Goal: Transaction & Acquisition: Purchase product/service

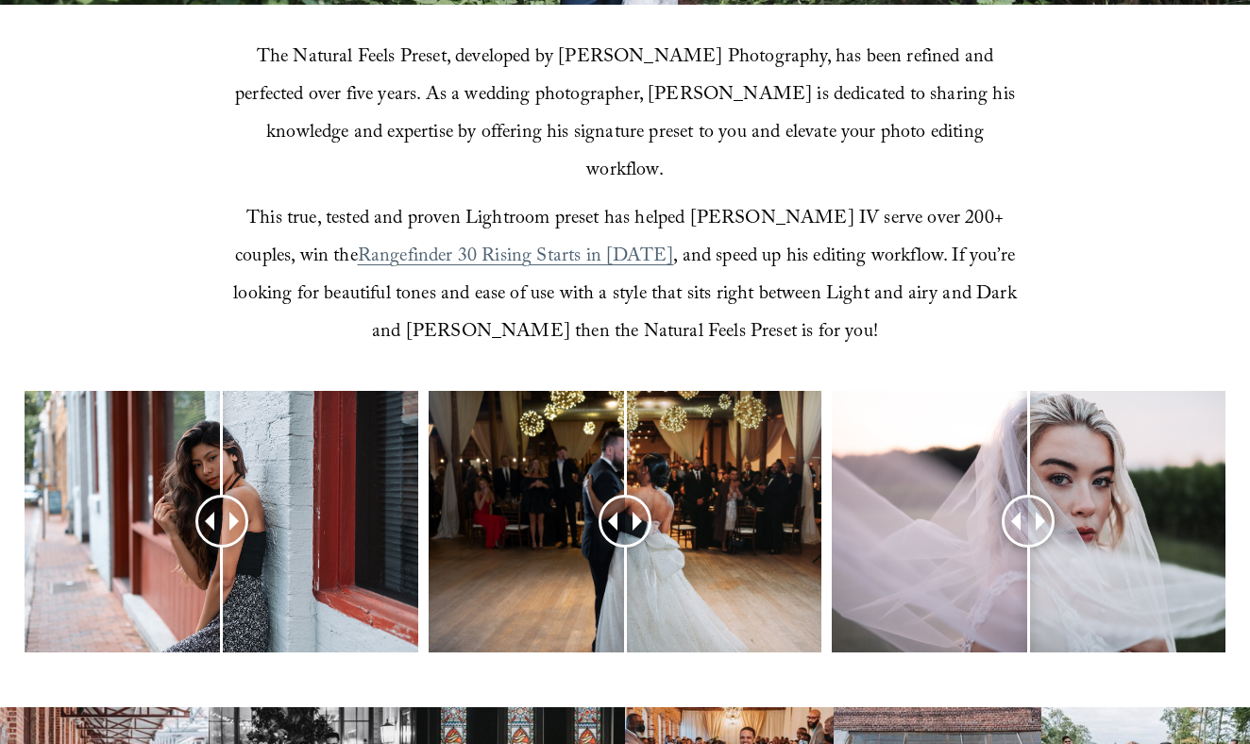
scroll to position [613, 0]
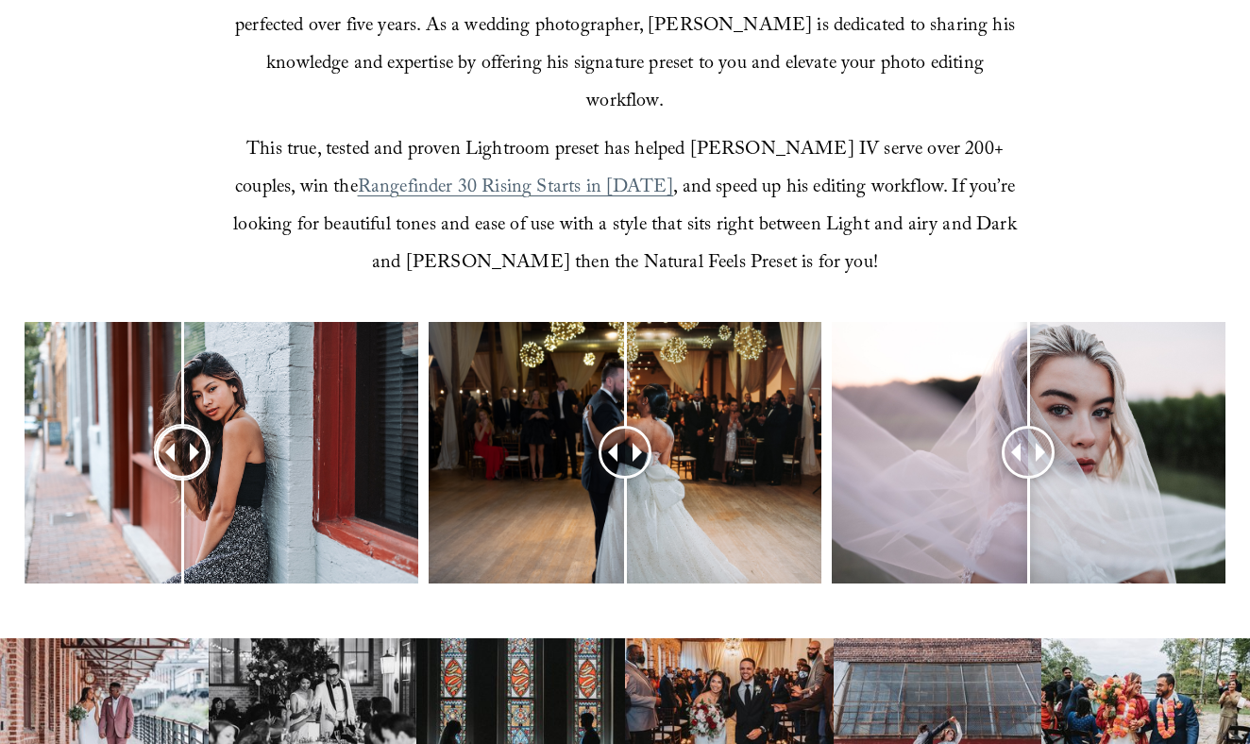
drag, startPoint x: 229, startPoint y: 409, endPoint x: 182, endPoint y: 429, distance: 51.6
click at [182, 429] on div at bounding box center [183, 452] width 48 height 48
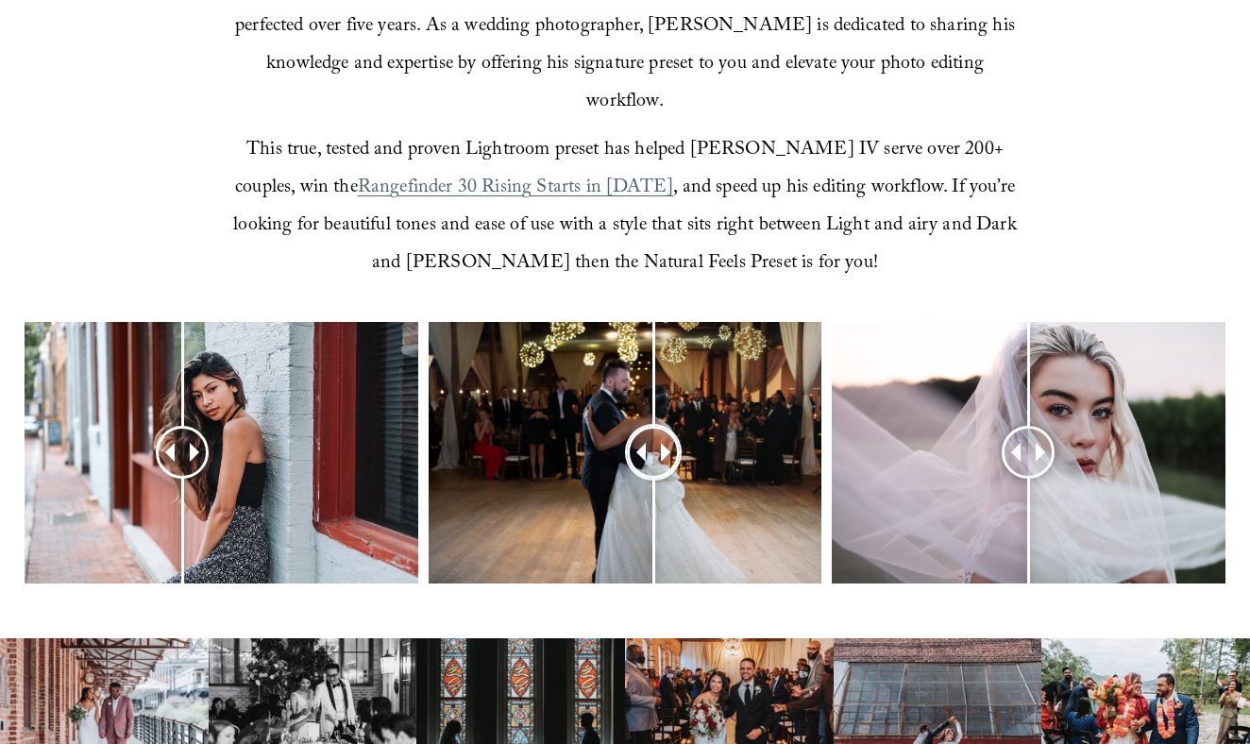
drag, startPoint x: 607, startPoint y: 406, endPoint x: 635, endPoint y: 371, distance: 45.0
click at [641, 372] on div at bounding box center [624, 453] width 393 height 262
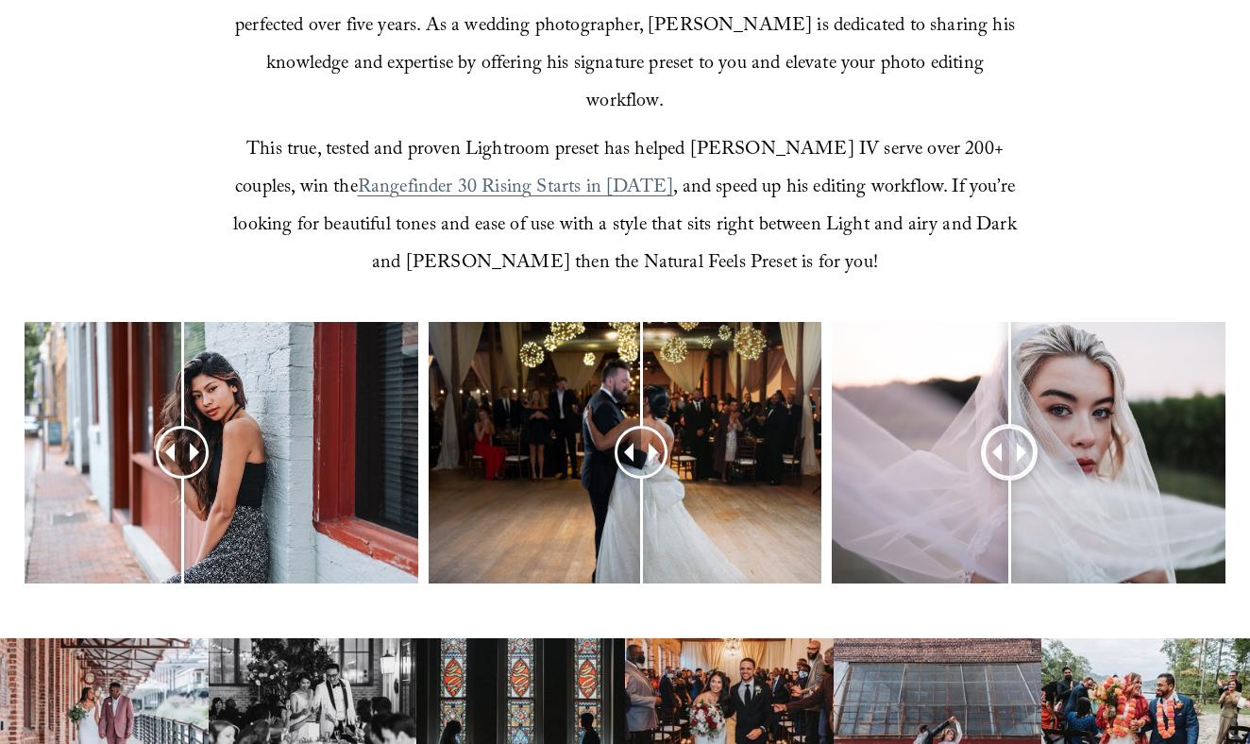
drag, startPoint x: 1040, startPoint y: 409, endPoint x: 1009, endPoint y: 387, distance: 38.0
click at [1009, 428] on div at bounding box center [1009, 452] width 48 height 48
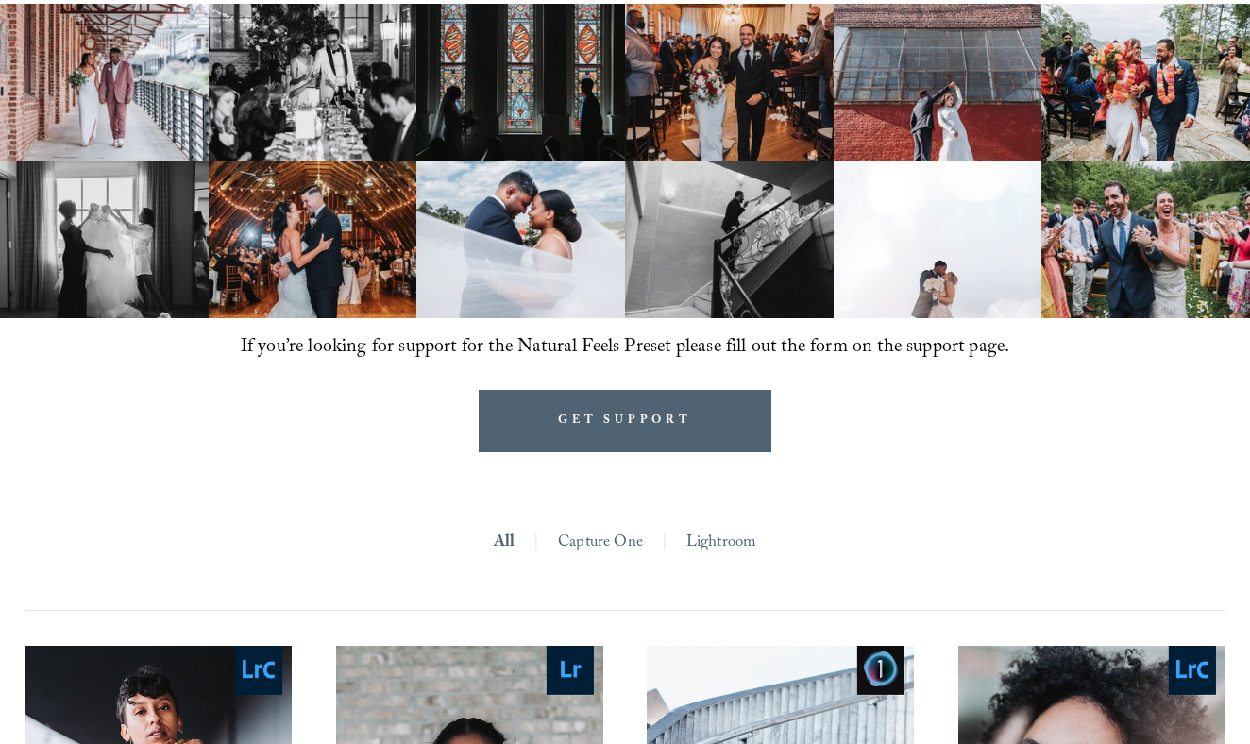
scroll to position [1263, 0]
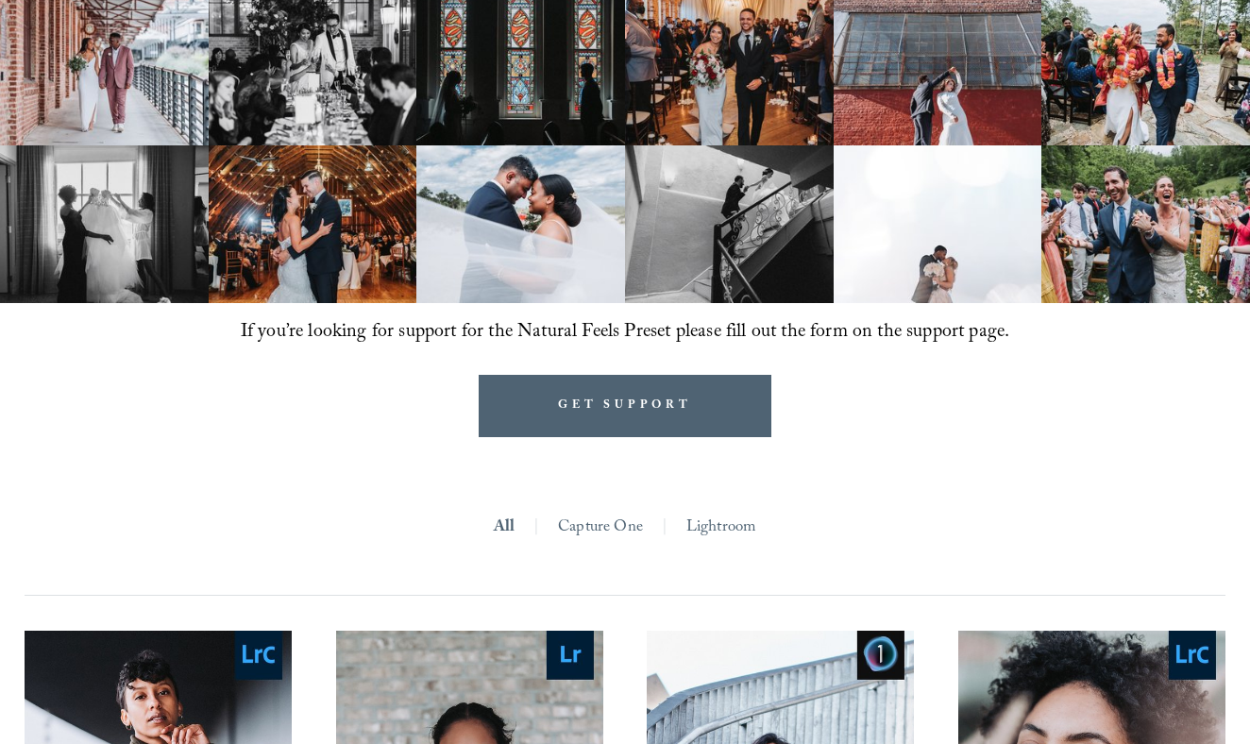
click at [730, 512] on link "Lightroom" at bounding box center [721, 528] width 71 height 32
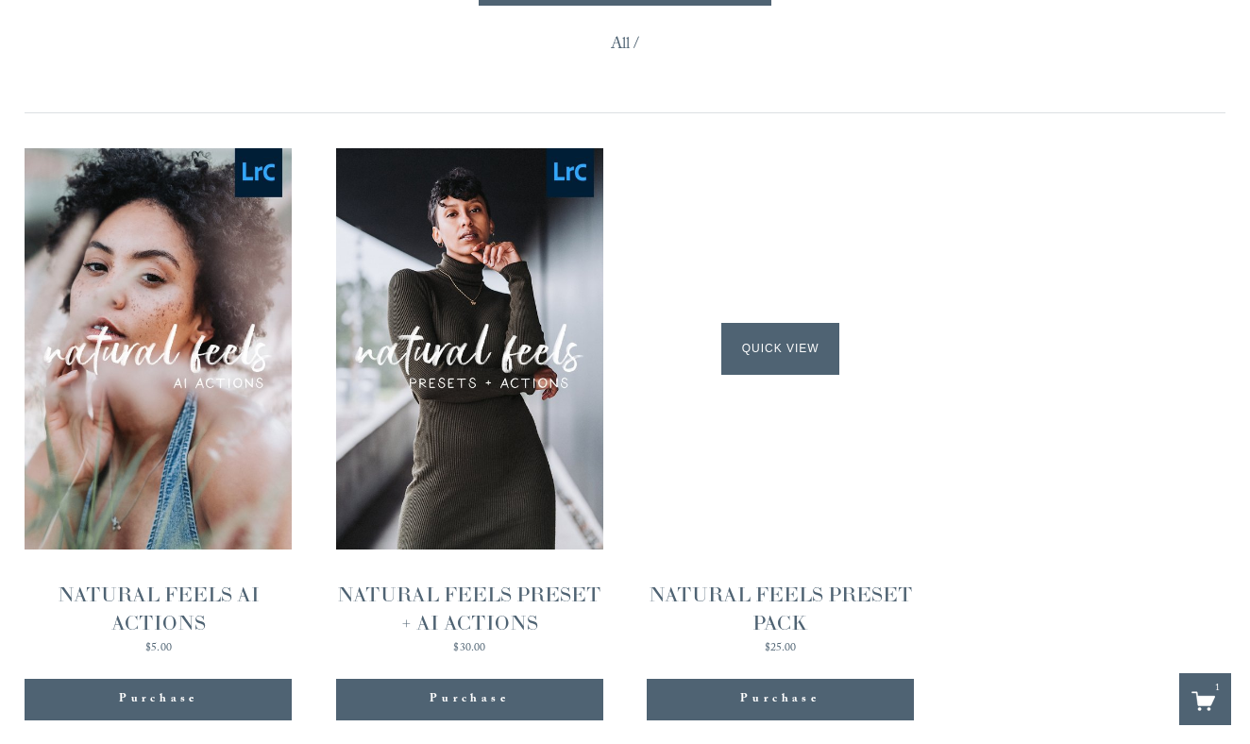
scroll to position [1694, 0]
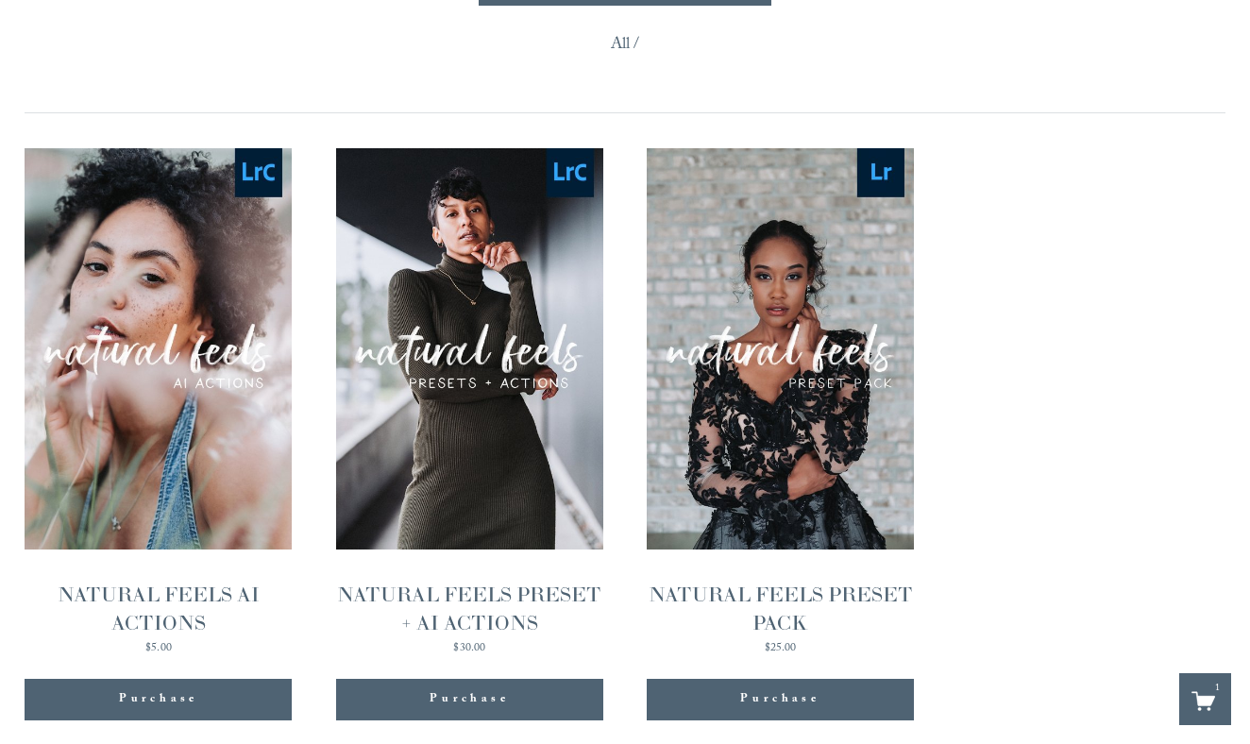
click at [771, 580] on div "NATURAL FEELS PRESET PACK" at bounding box center [780, 608] width 267 height 57
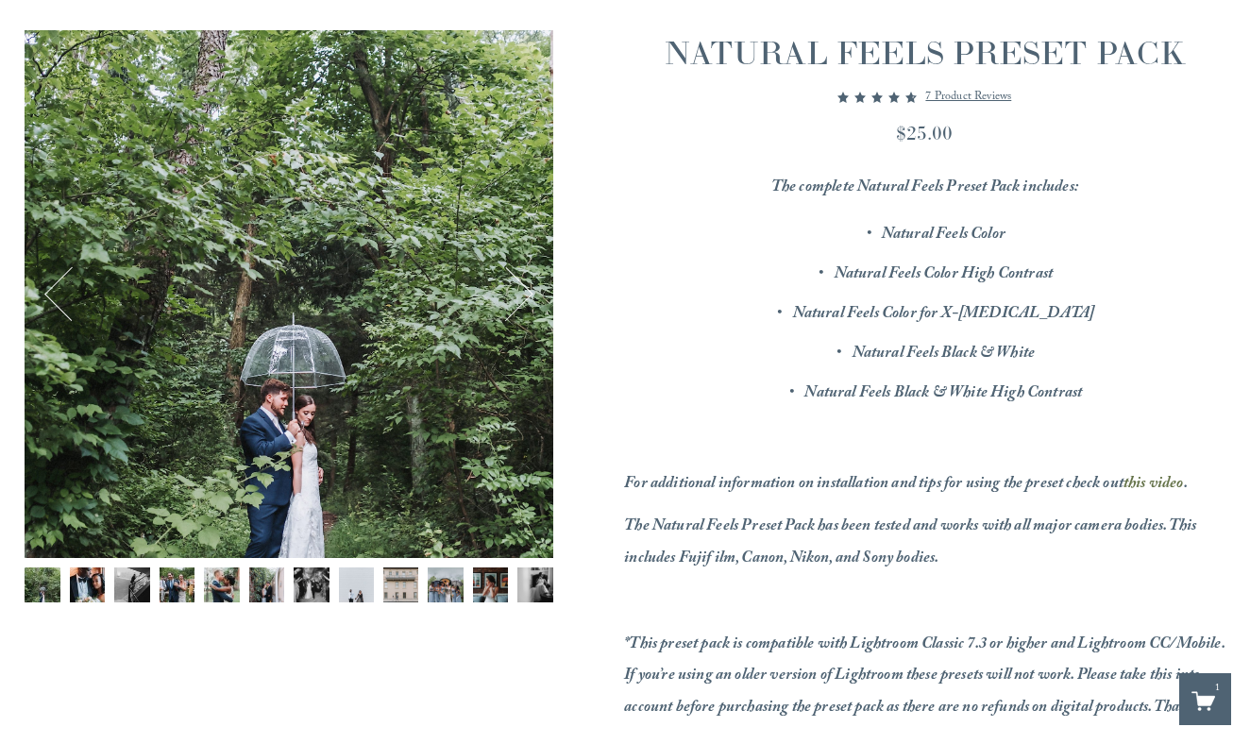
scroll to position [224, 0]
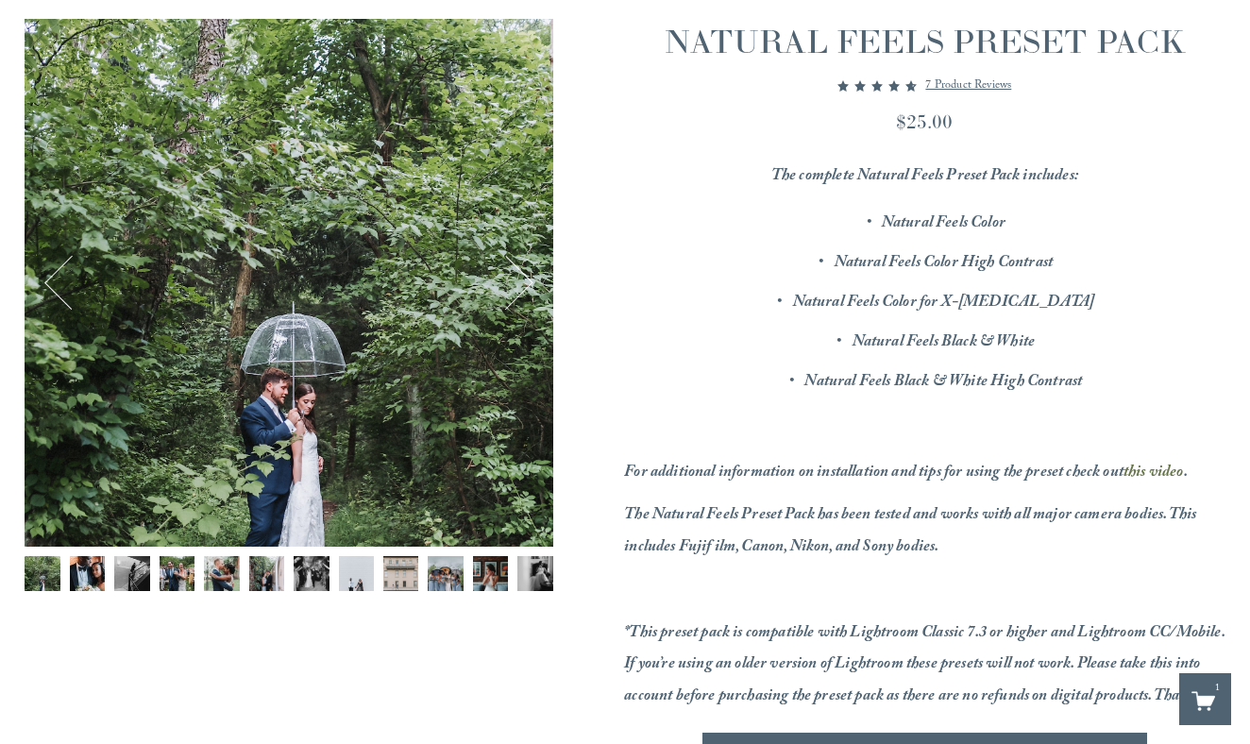
click at [540, 580] on img "Image 12 of 12" at bounding box center [534, 573] width 35 height 35
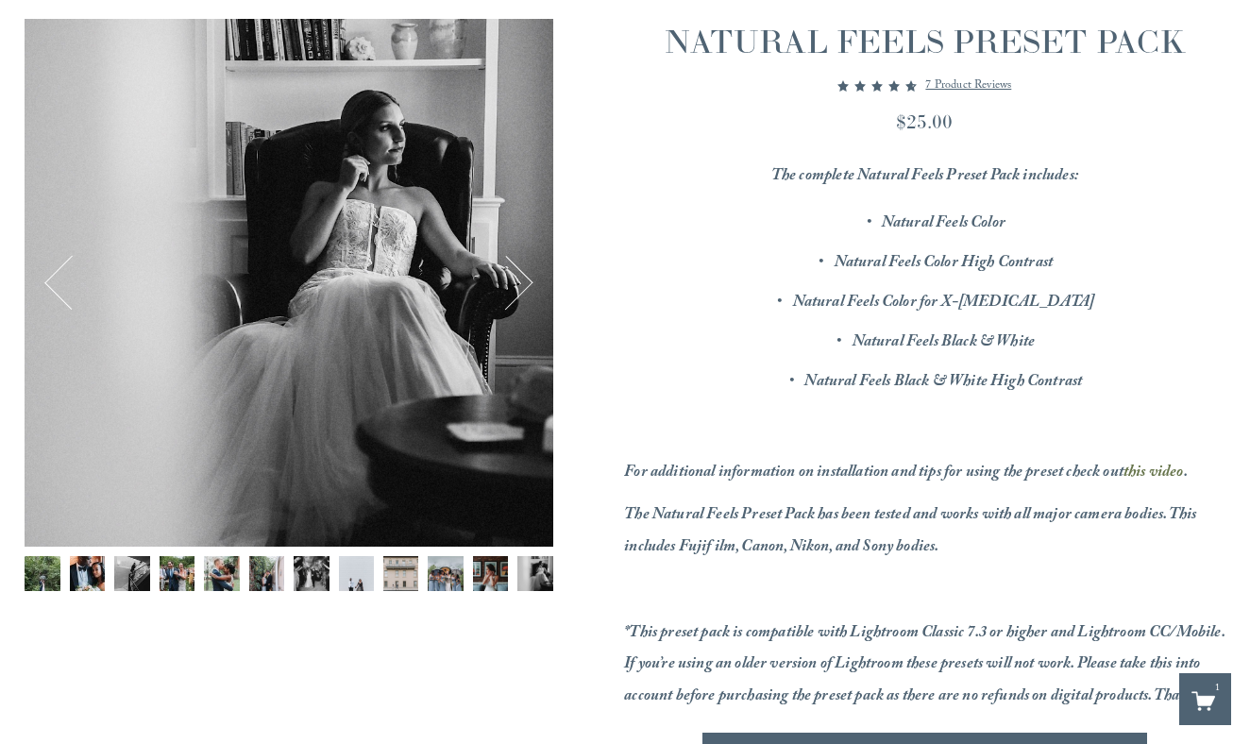
click at [525, 283] on button "Next" at bounding box center [506, 282] width 57 height 57
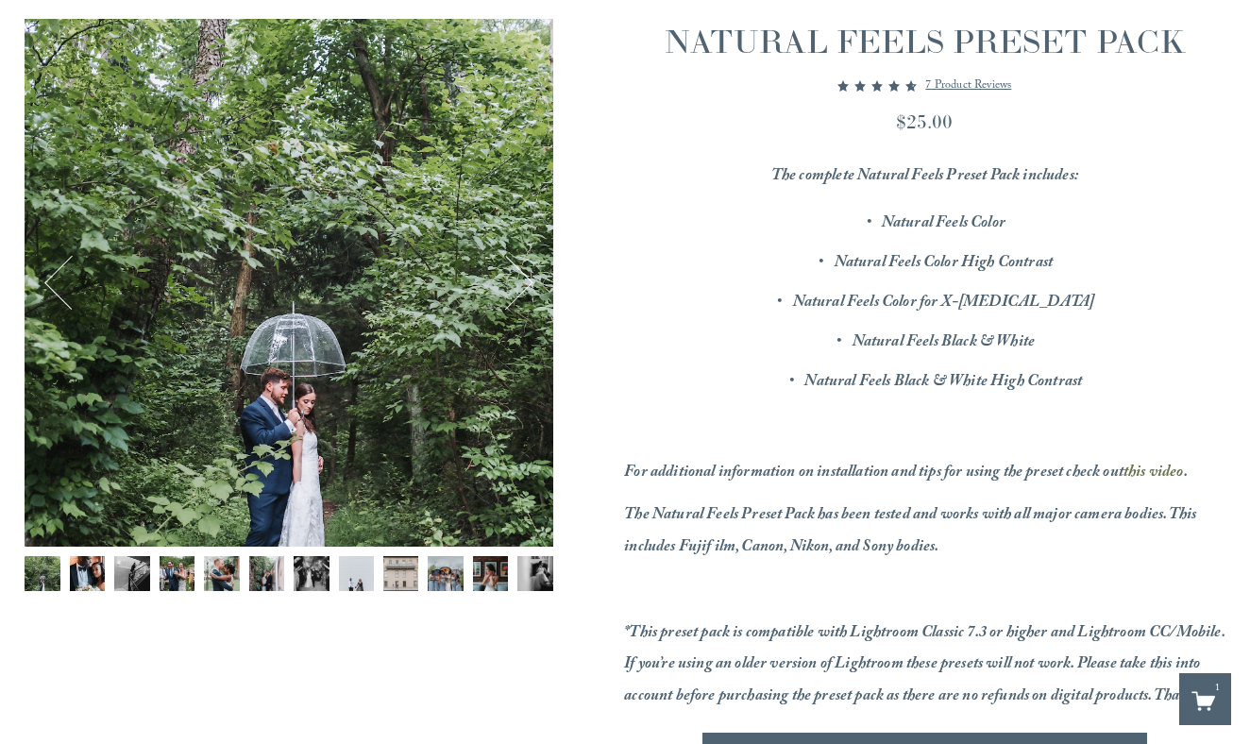
click at [525, 283] on button "Next" at bounding box center [506, 282] width 57 height 57
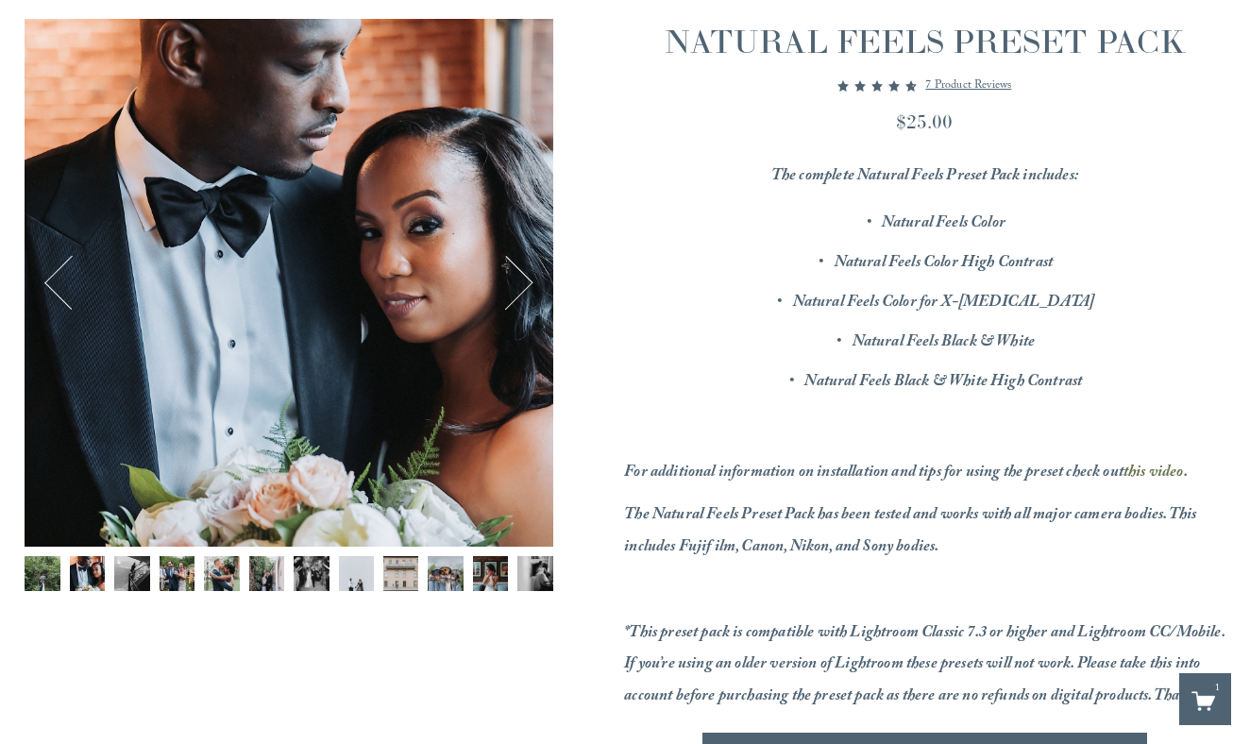
click at [525, 283] on button "Next" at bounding box center [506, 282] width 57 height 57
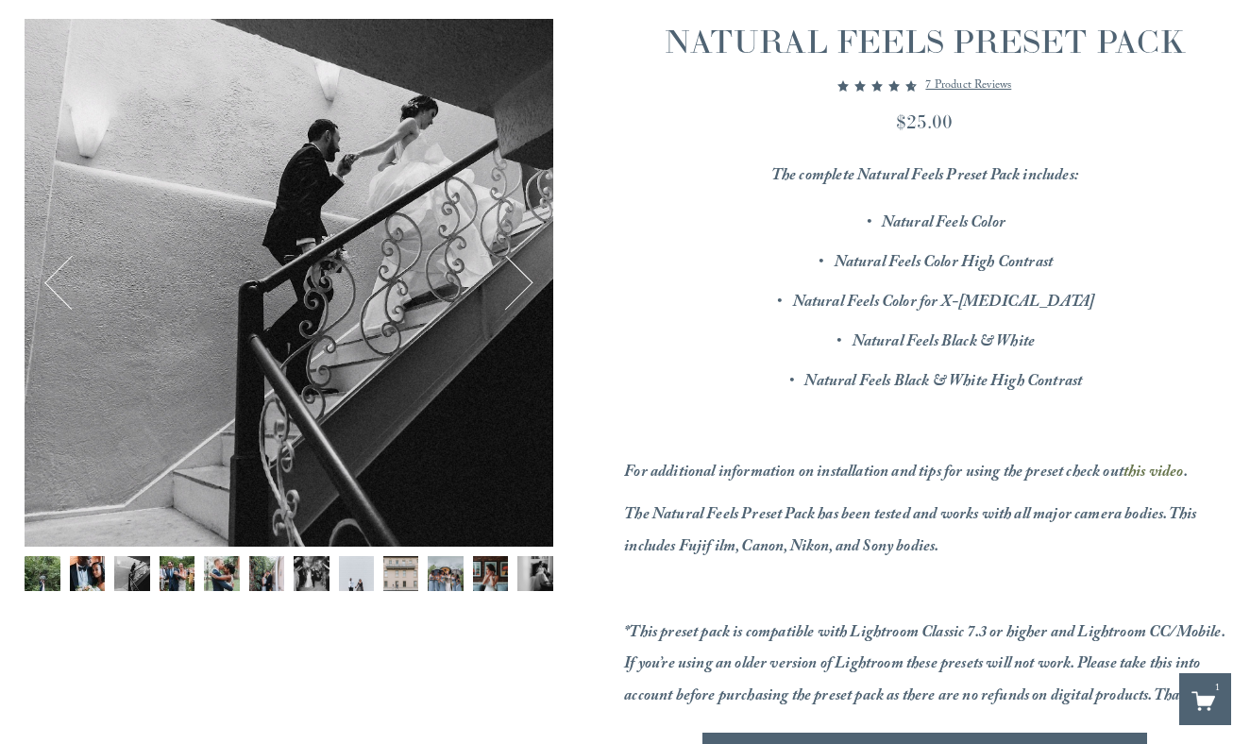
click at [525, 283] on button "Next" at bounding box center [506, 282] width 57 height 57
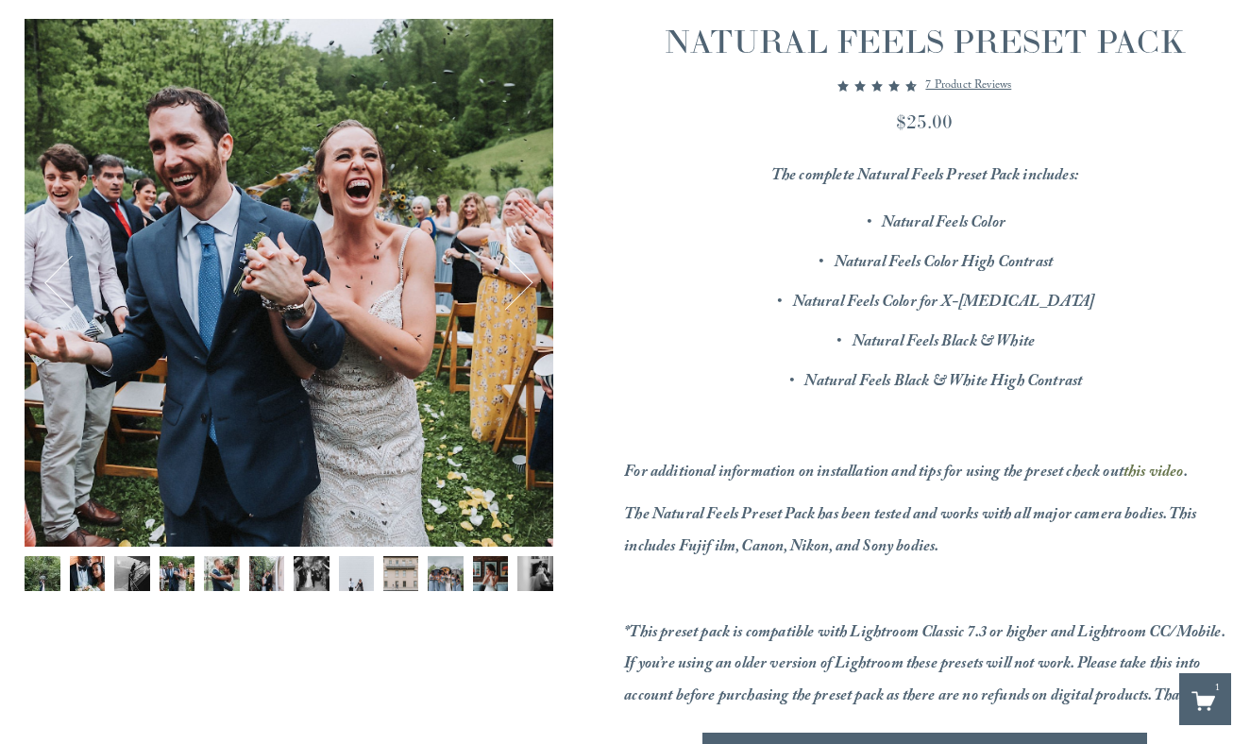
click at [525, 283] on button "Next" at bounding box center [506, 282] width 57 height 57
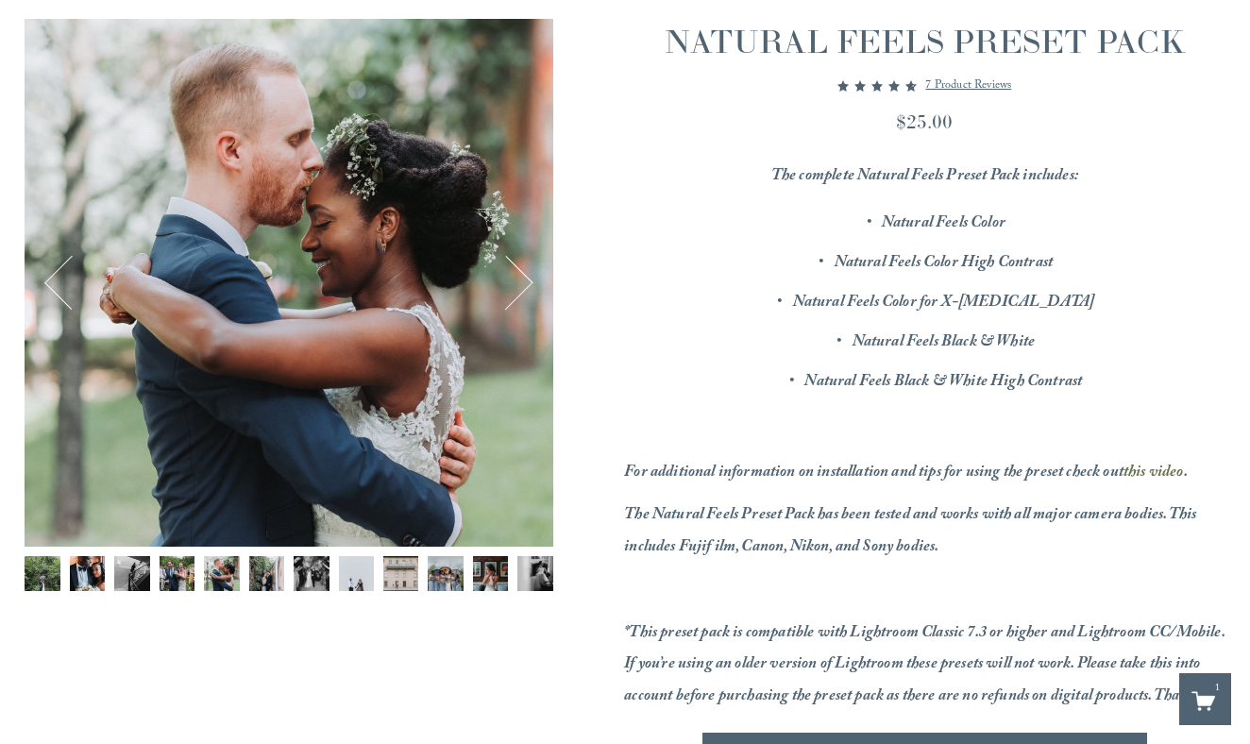
click at [525, 283] on button "Next" at bounding box center [506, 282] width 57 height 57
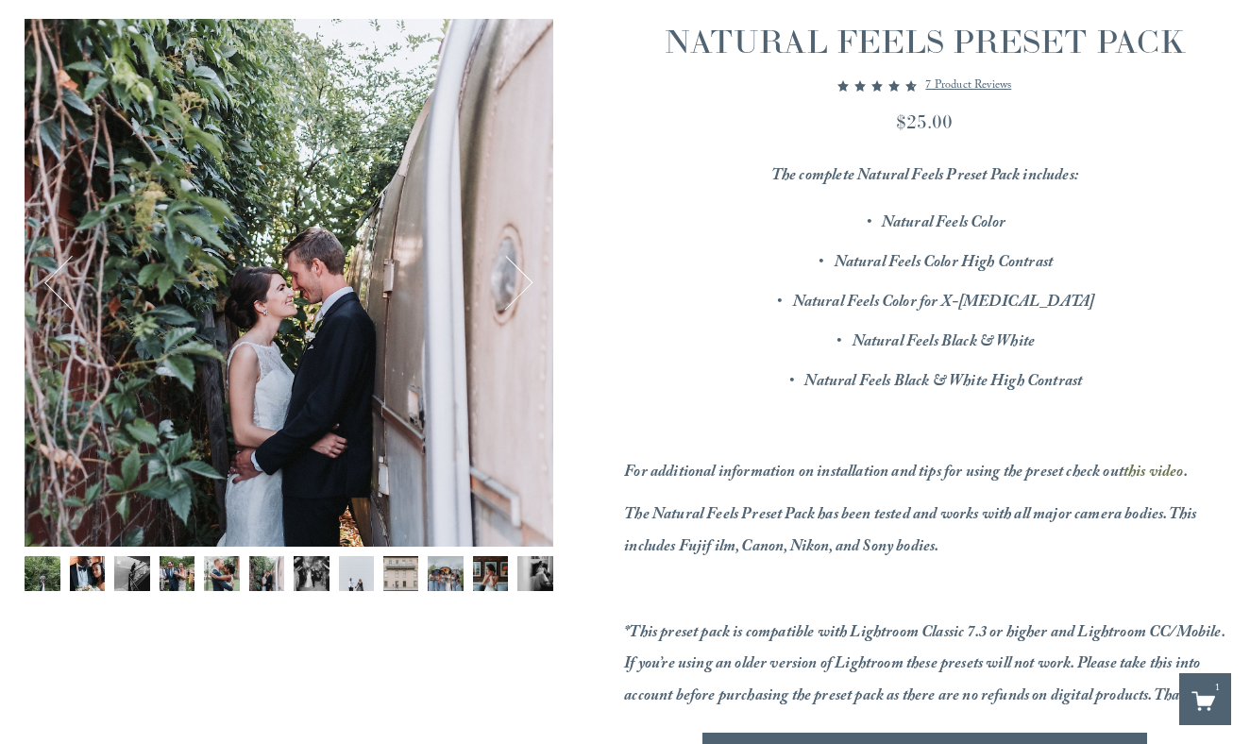
click at [525, 283] on button "Next" at bounding box center [506, 282] width 57 height 57
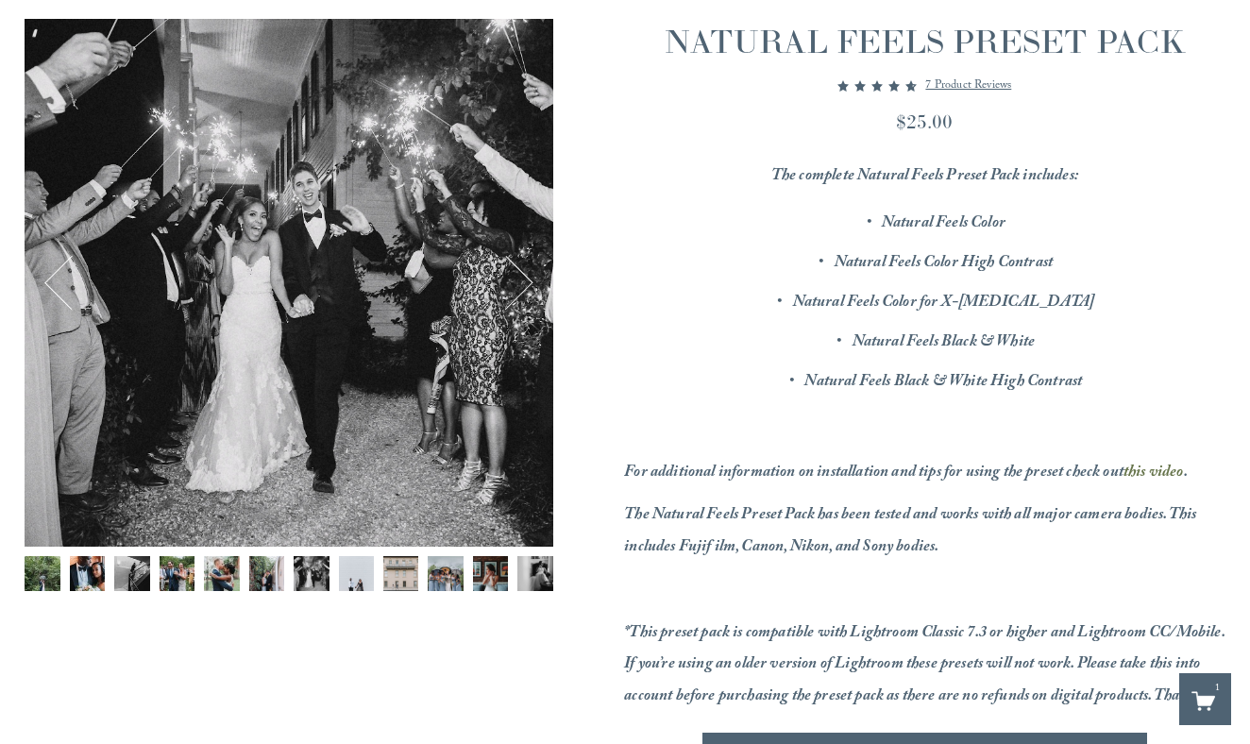
click at [525, 283] on button "Next" at bounding box center [506, 282] width 57 height 57
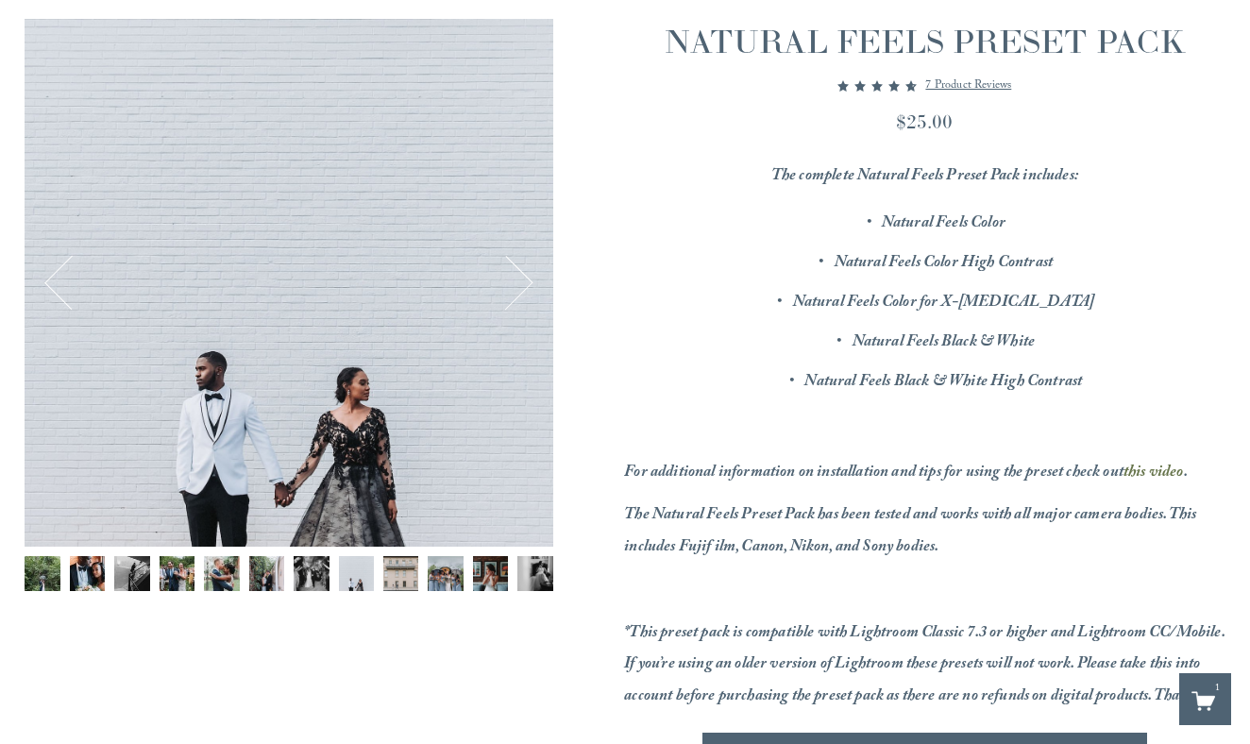
click at [525, 283] on button "Next" at bounding box center [506, 282] width 57 height 57
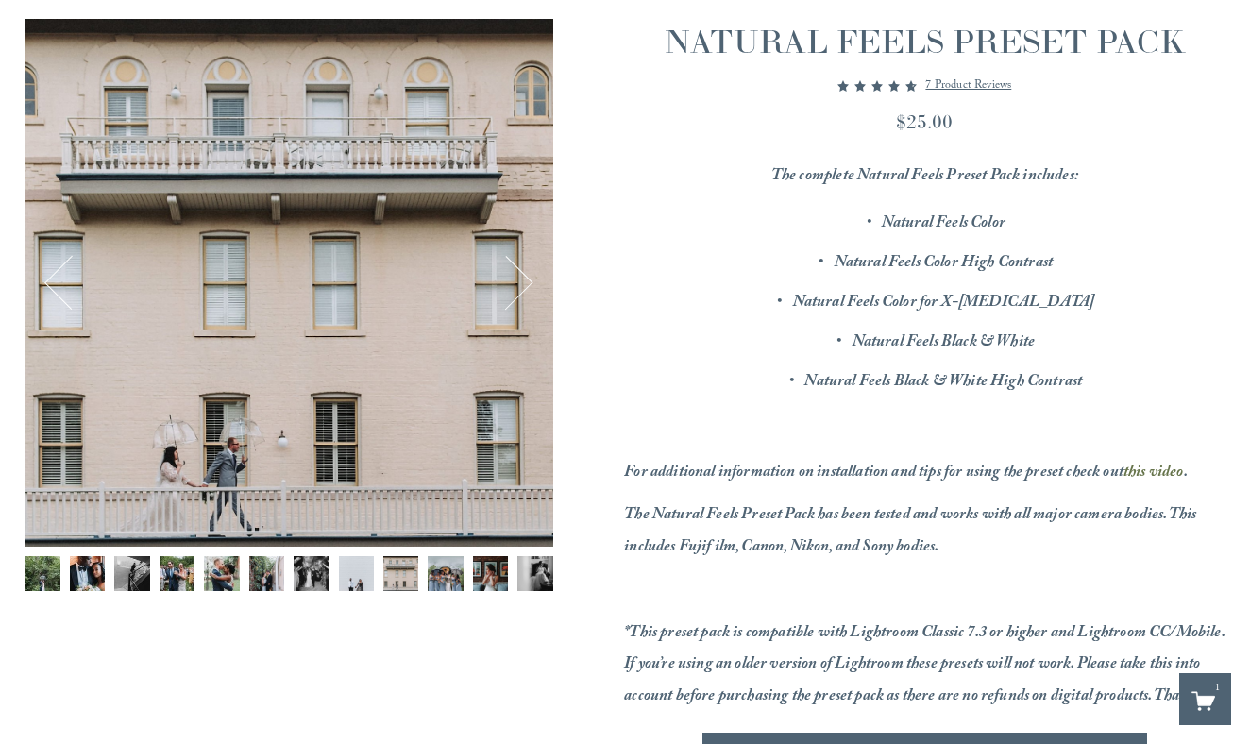
click at [525, 283] on button "Next" at bounding box center [506, 282] width 57 height 57
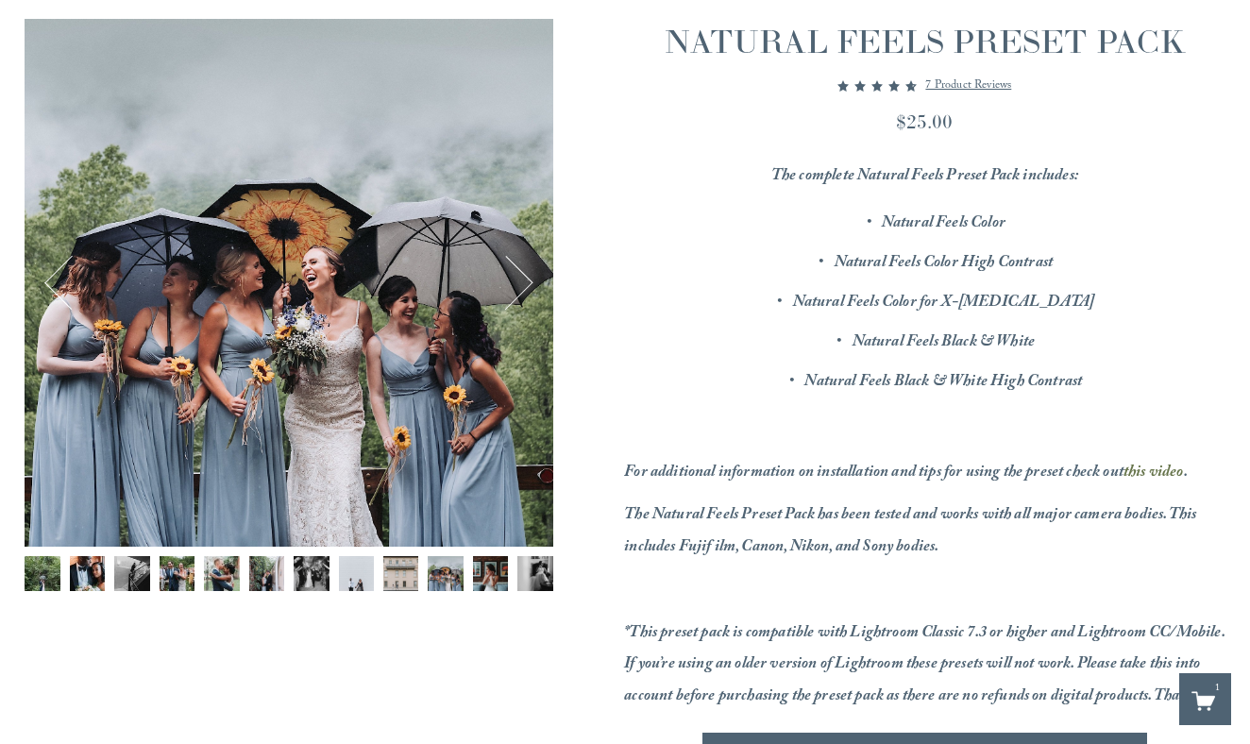
click at [525, 283] on button "Next" at bounding box center [506, 282] width 57 height 57
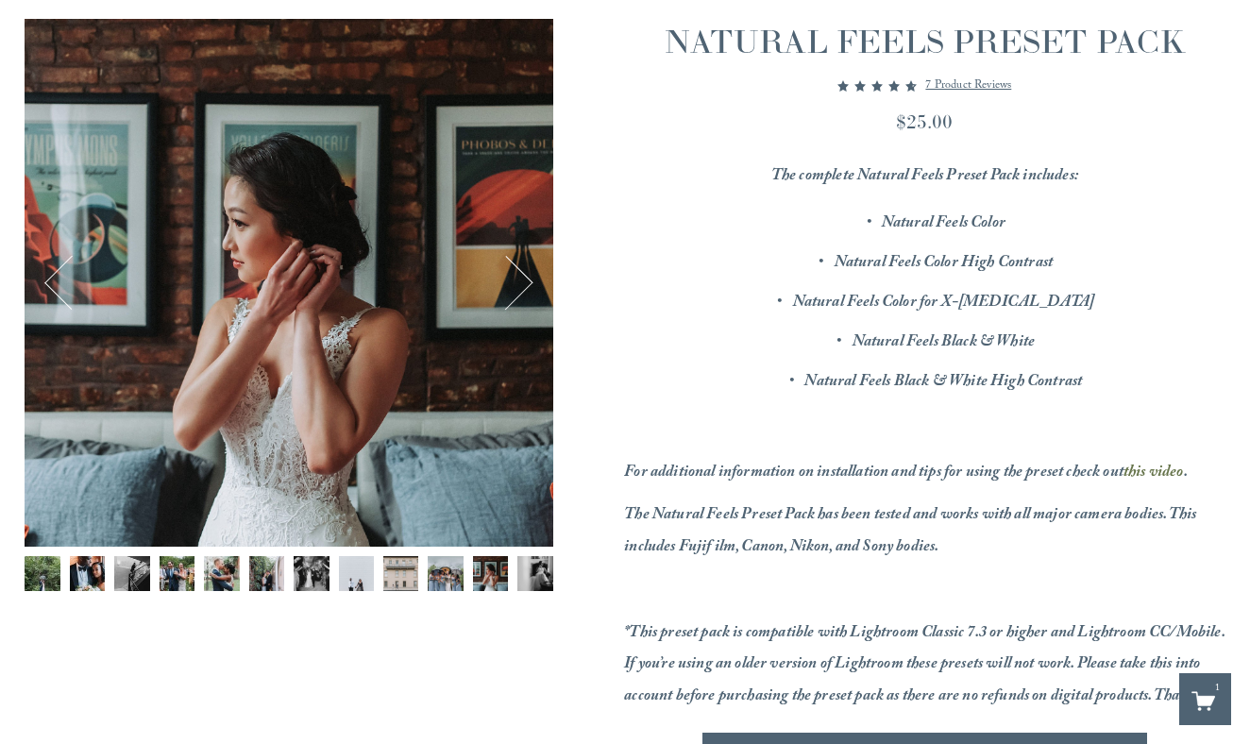
click at [525, 283] on button "Next" at bounding box center [506, 282] width 57 height 57
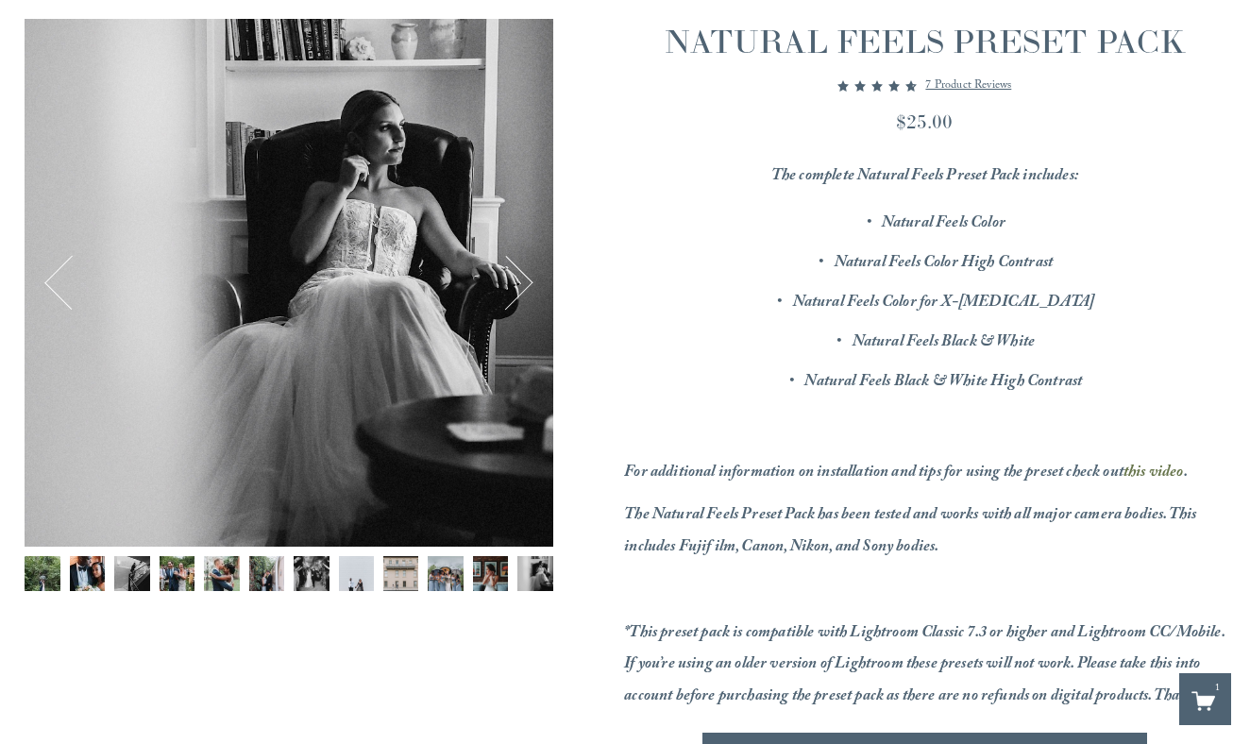
click at [525, 283] on button "Next" at bounding box center [506, 282] width 57 height 57
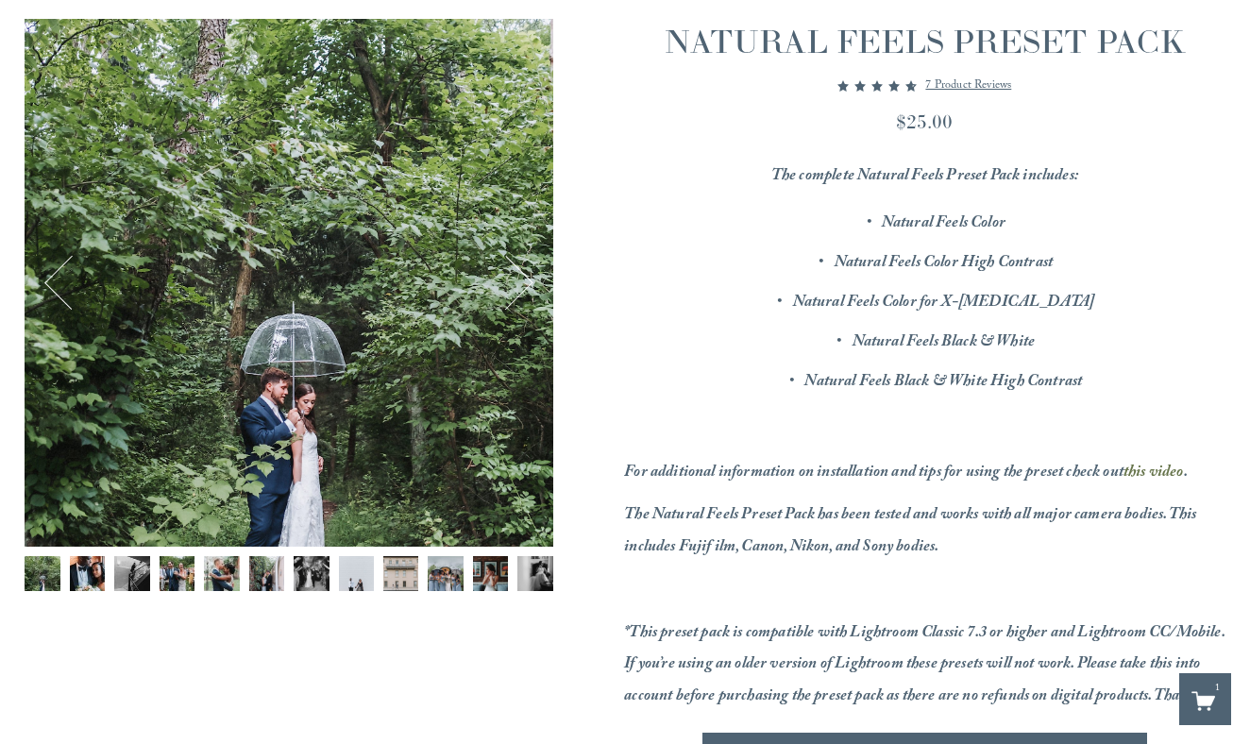
click at [525, 283] on button "Next" at bounding box center [506, 282] width 57 height 57
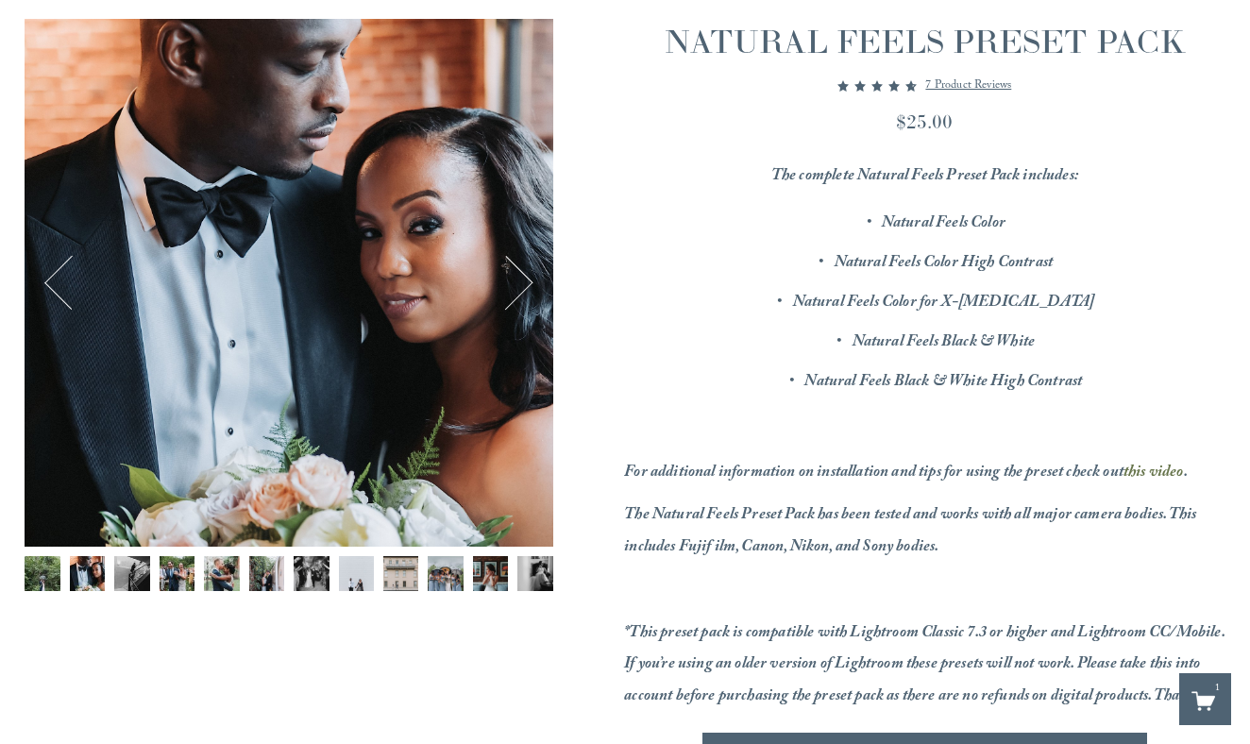
click at [525, 283] on button "Next" at bounding box center [506, 282] width 57 height 57
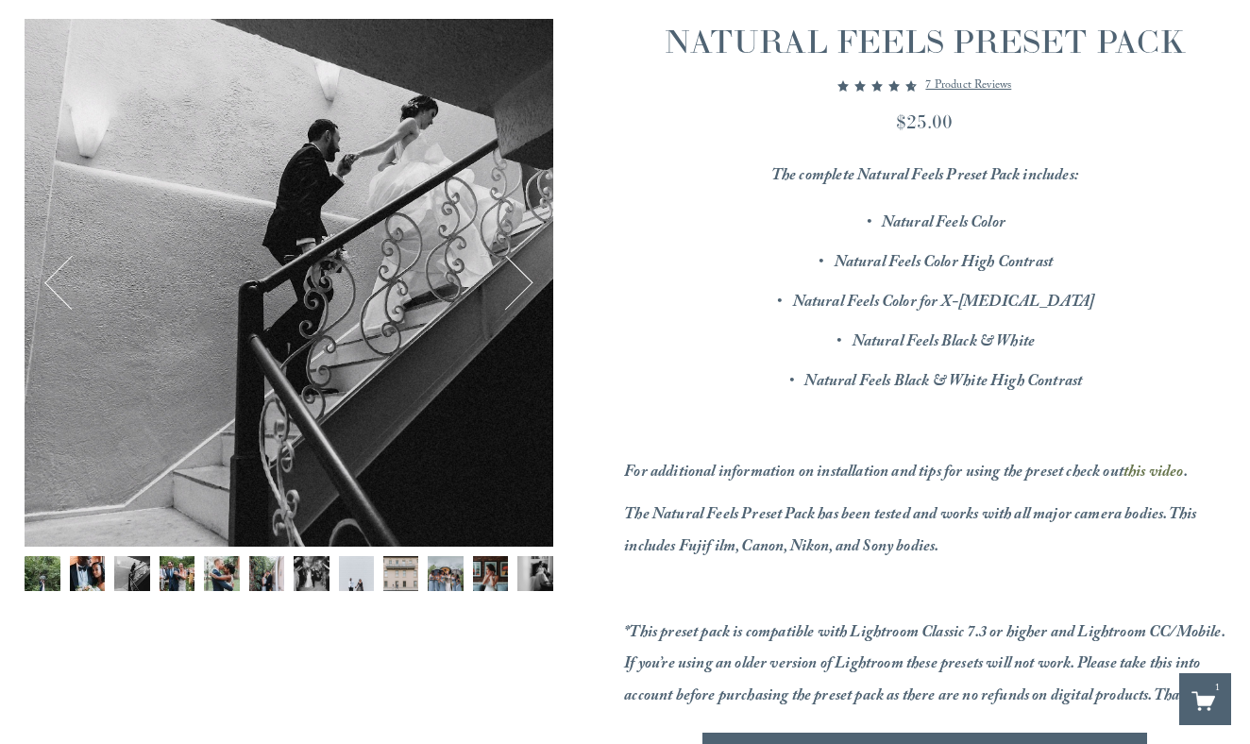
click at [525, 283] on button "Next" at bounding box center [506, 282] width 57 height 57
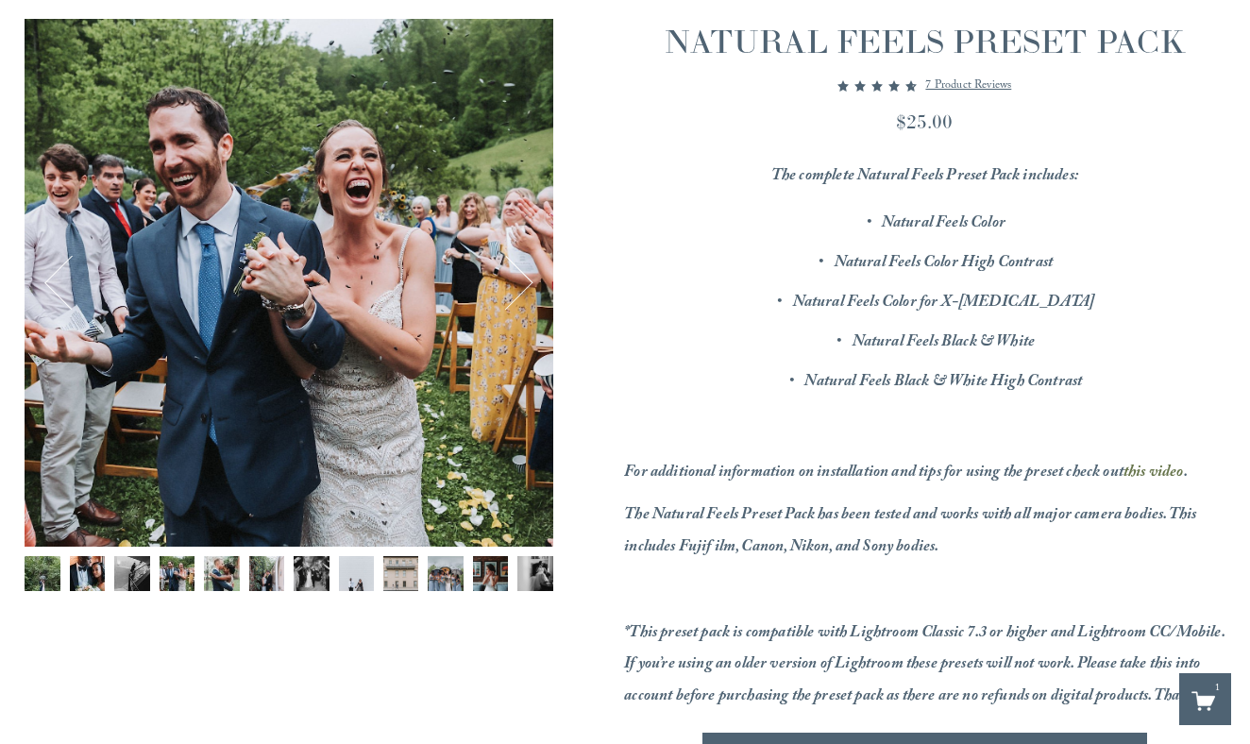
click at [525, 283] on button "Next" at bounding box center [506, 282] width 57 height 57
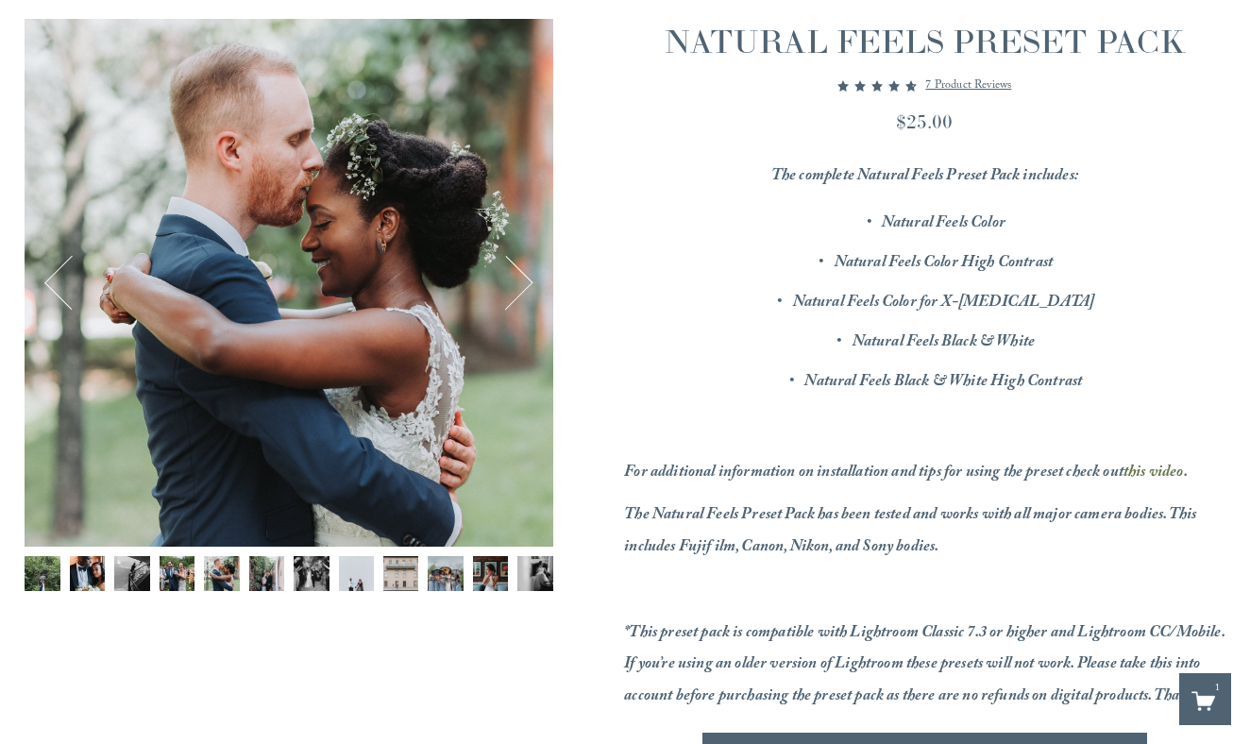
click at [525, 283] on button "Next" at bounding box center [506, 282] width 57 height 57
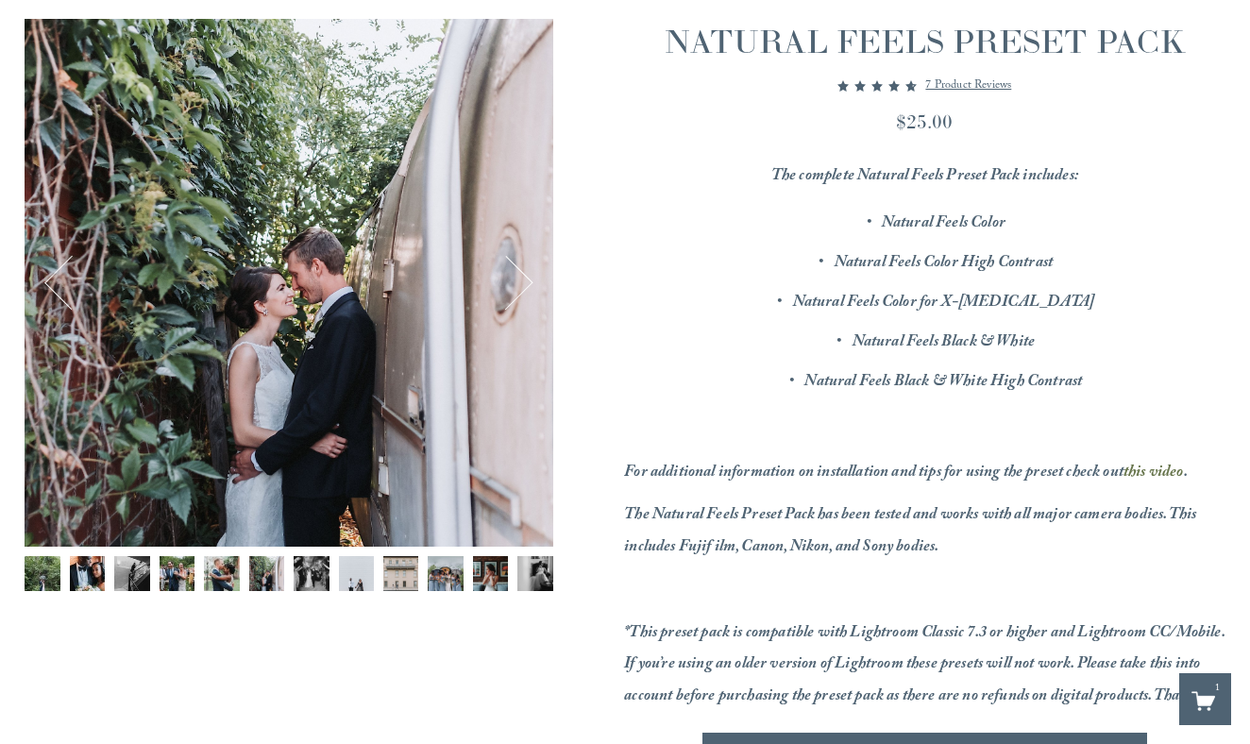
click at [525, 283] on button "Next" at bounding box center [506, 282] width 57 height 57
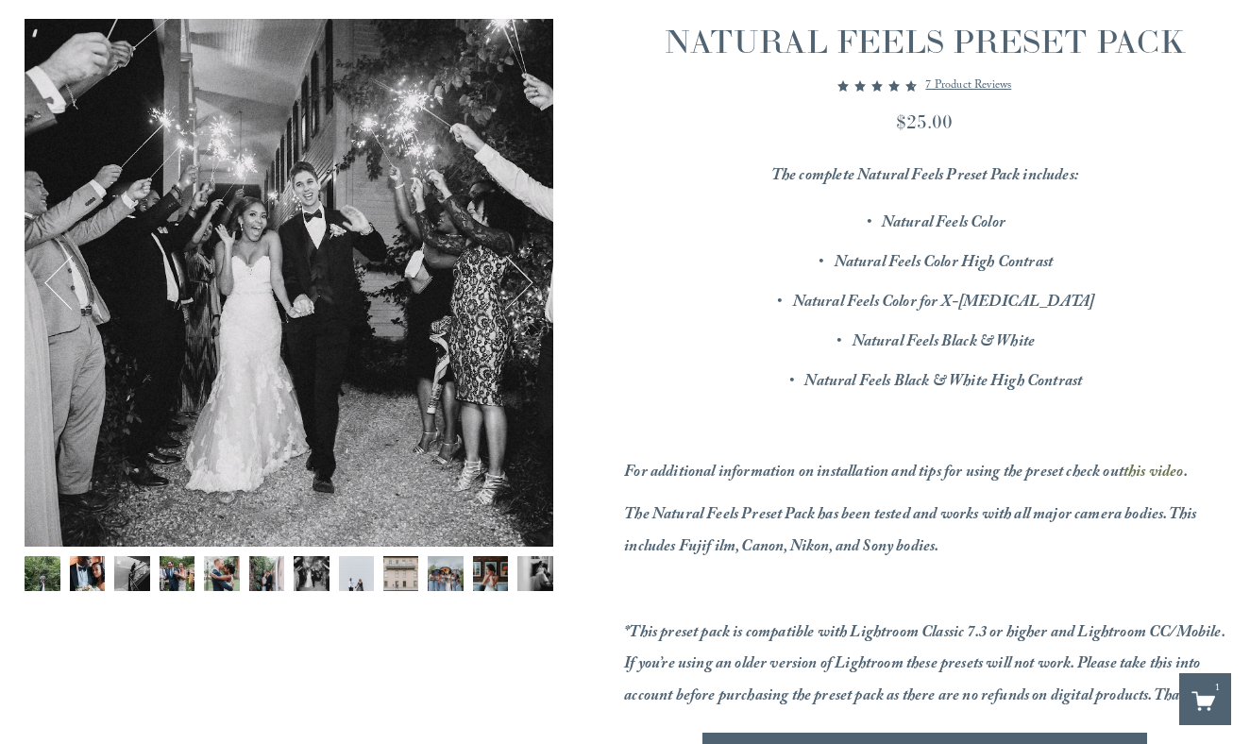
click at [525, 283] on button "Next" at bounding box center [506, 282] width 57 height 57
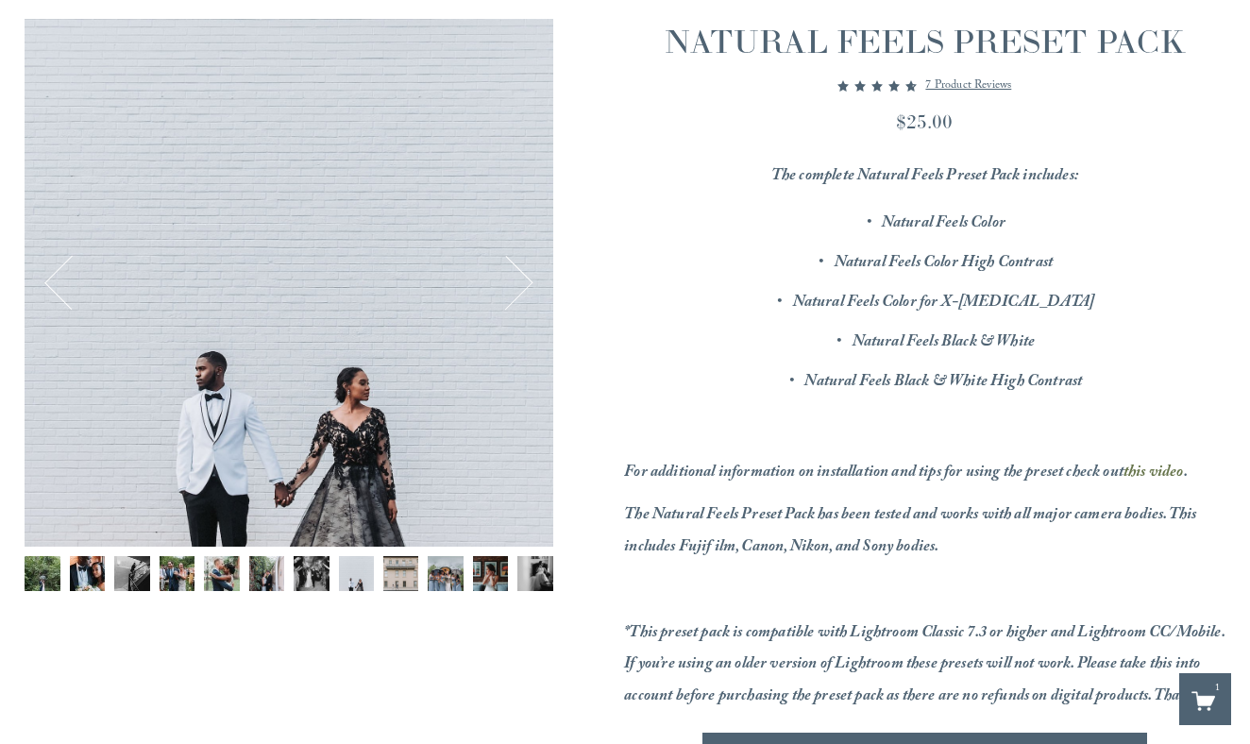
click at [525, 283] on button "Next" at bounding box center [506, 282] width 57 height 57
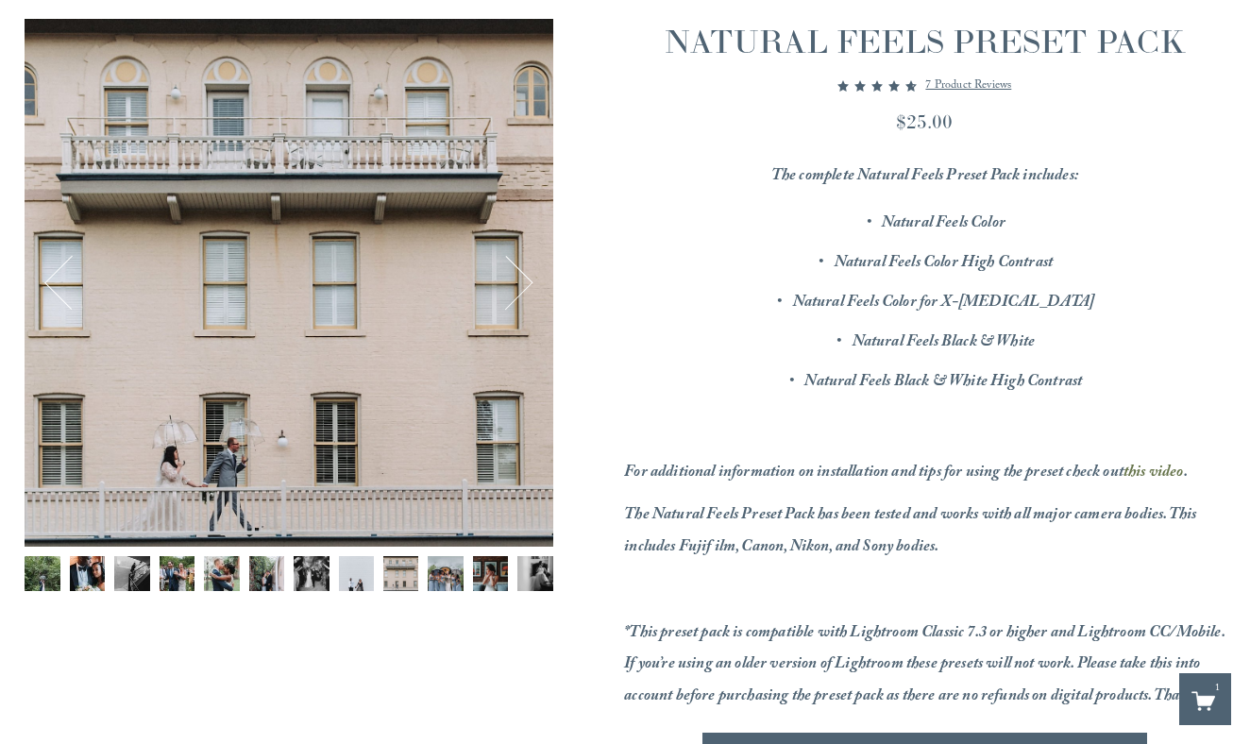
click at [525, 283] on button "Next" at bounding box center [506, 282] width 57 height 57
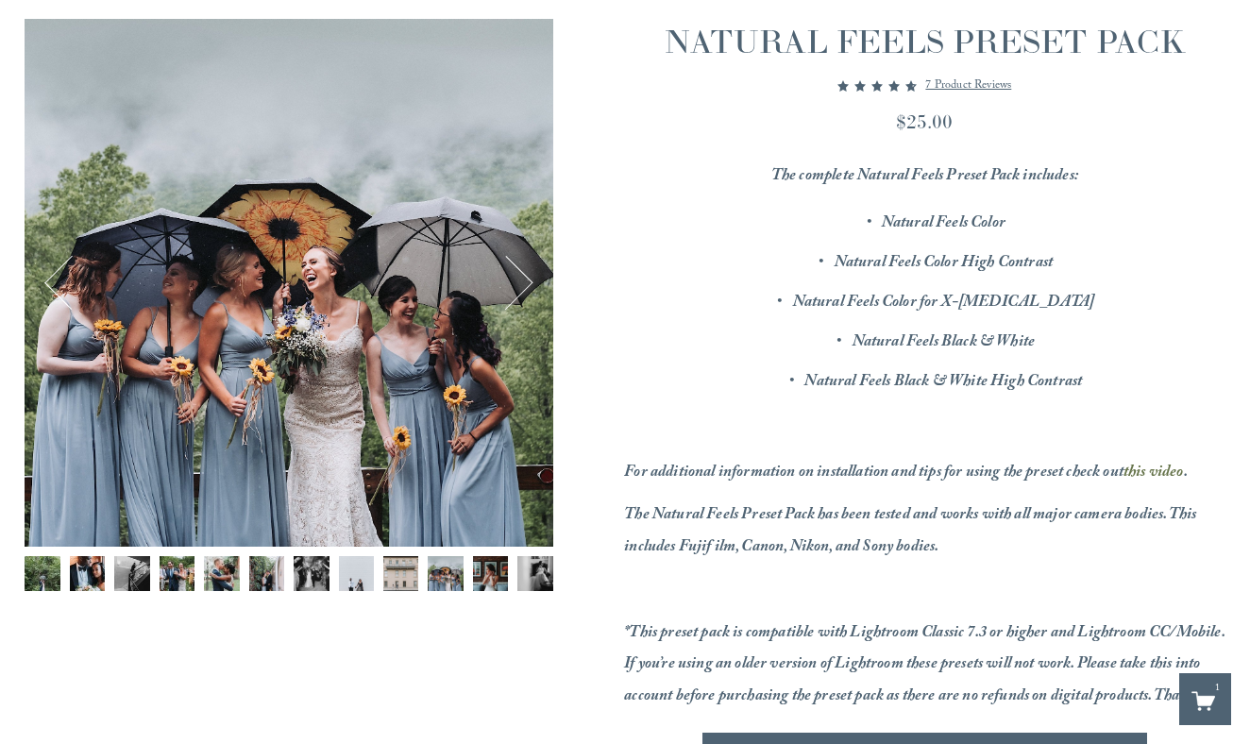
click at [525, 283] on button "Next" at bounding box center [506, 282] width 57 height 57
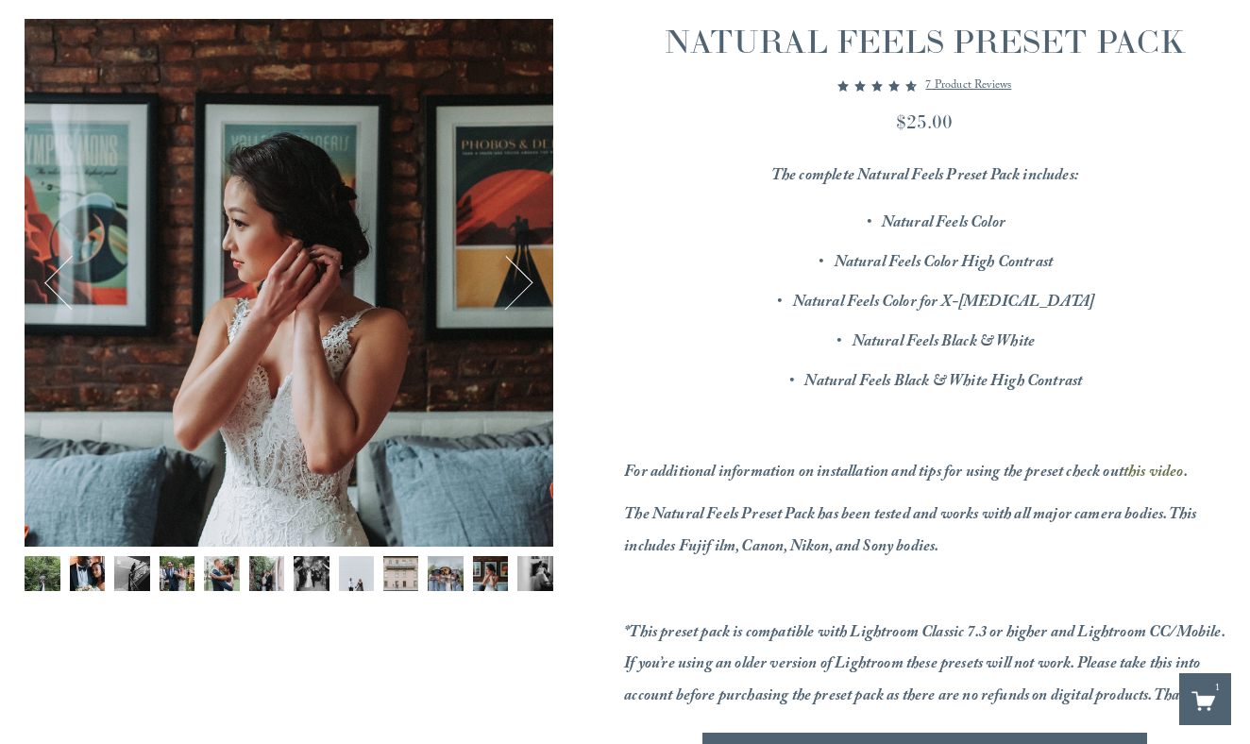
click at [525, 283] on button "Next" at bounding box center [506, 282] width 57 height 57
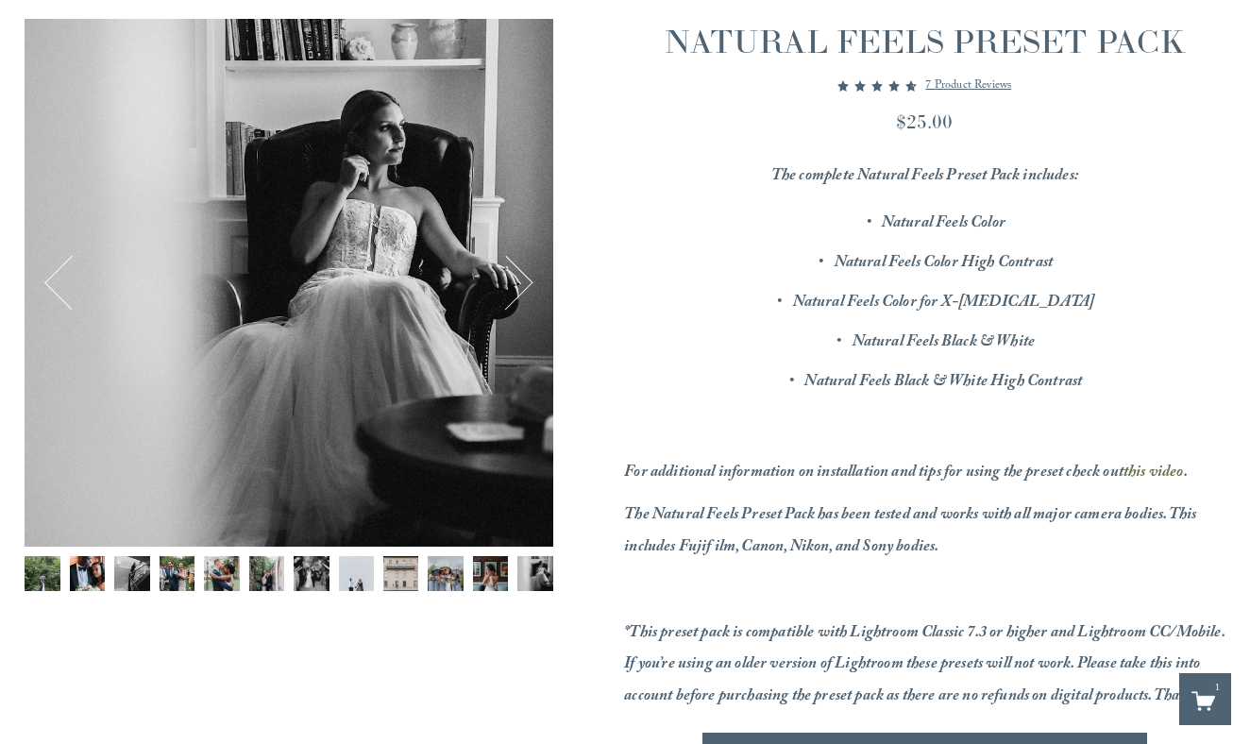
click at [525, 283] on button "Next" at bounding box center [506, 282] width 57 height 57
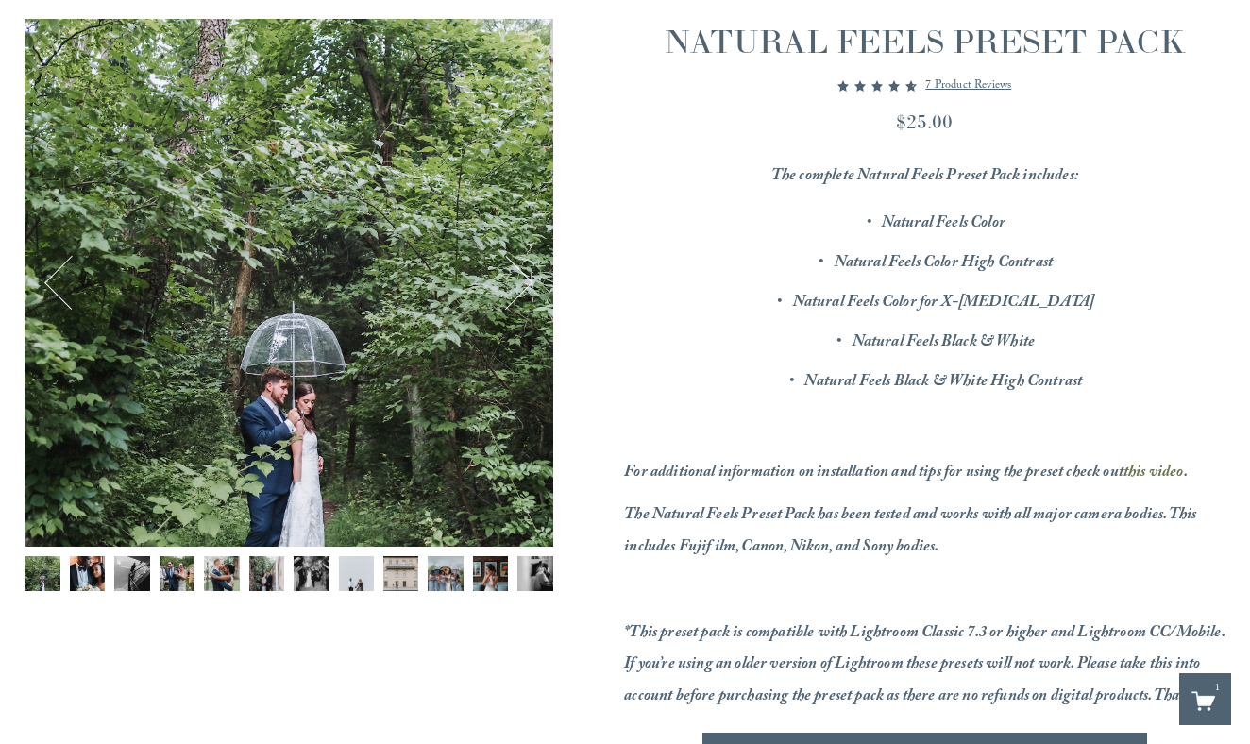
click at [525, 283] on button "Next" at bounding box center [506, 282] width 57 height 57
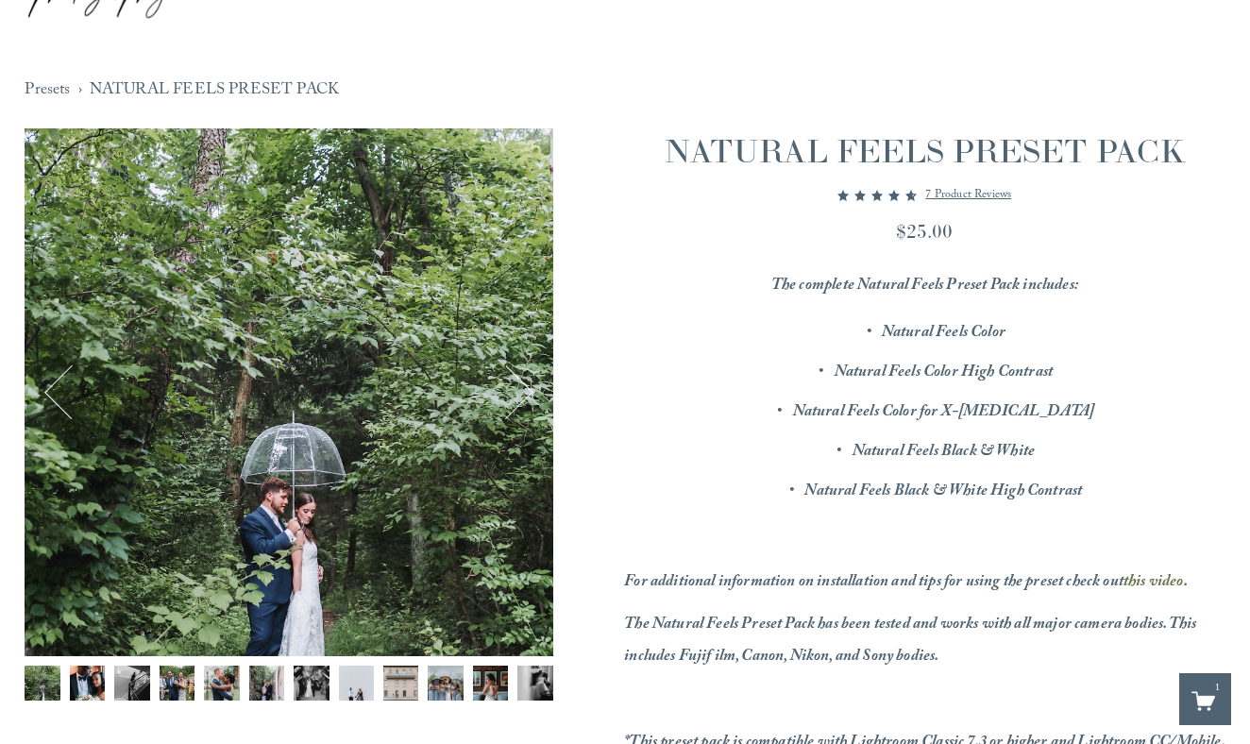
scroll to position [114, 0]
click at [1145, 578] on em "this video" at bounding box center [1153, 582] width 60 height 27
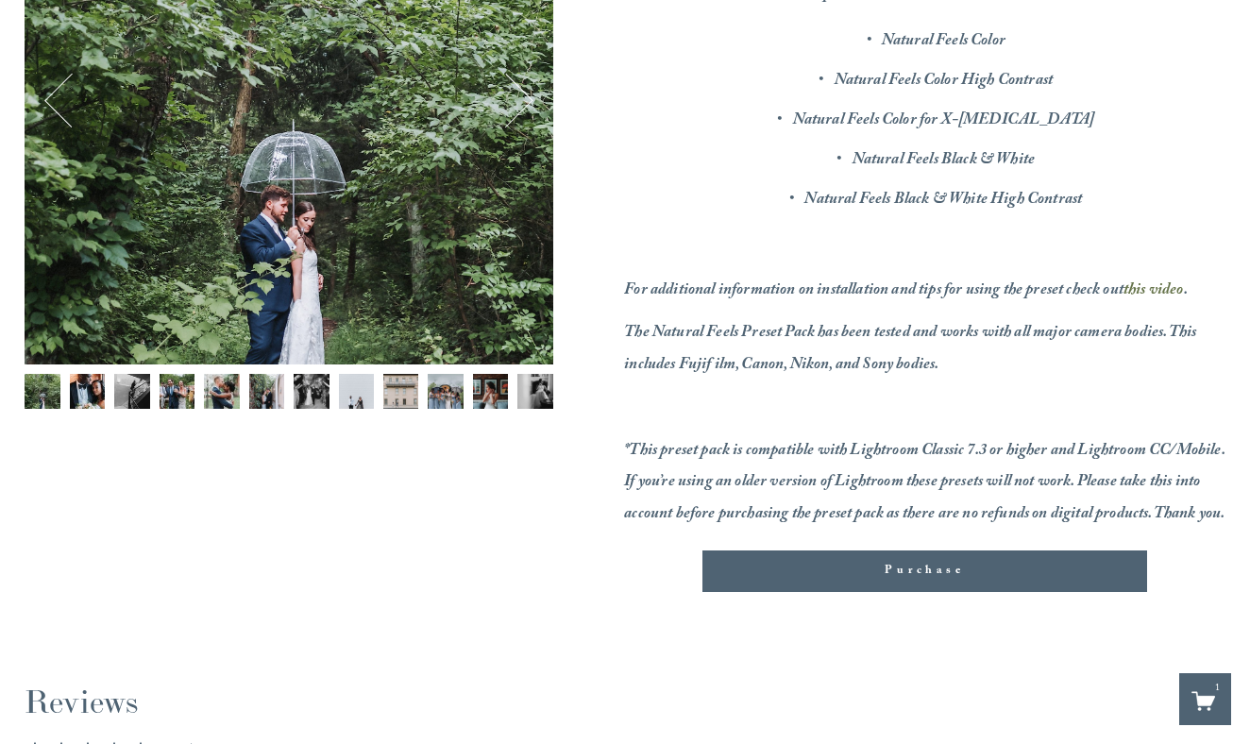
scroll to position [411, 0]
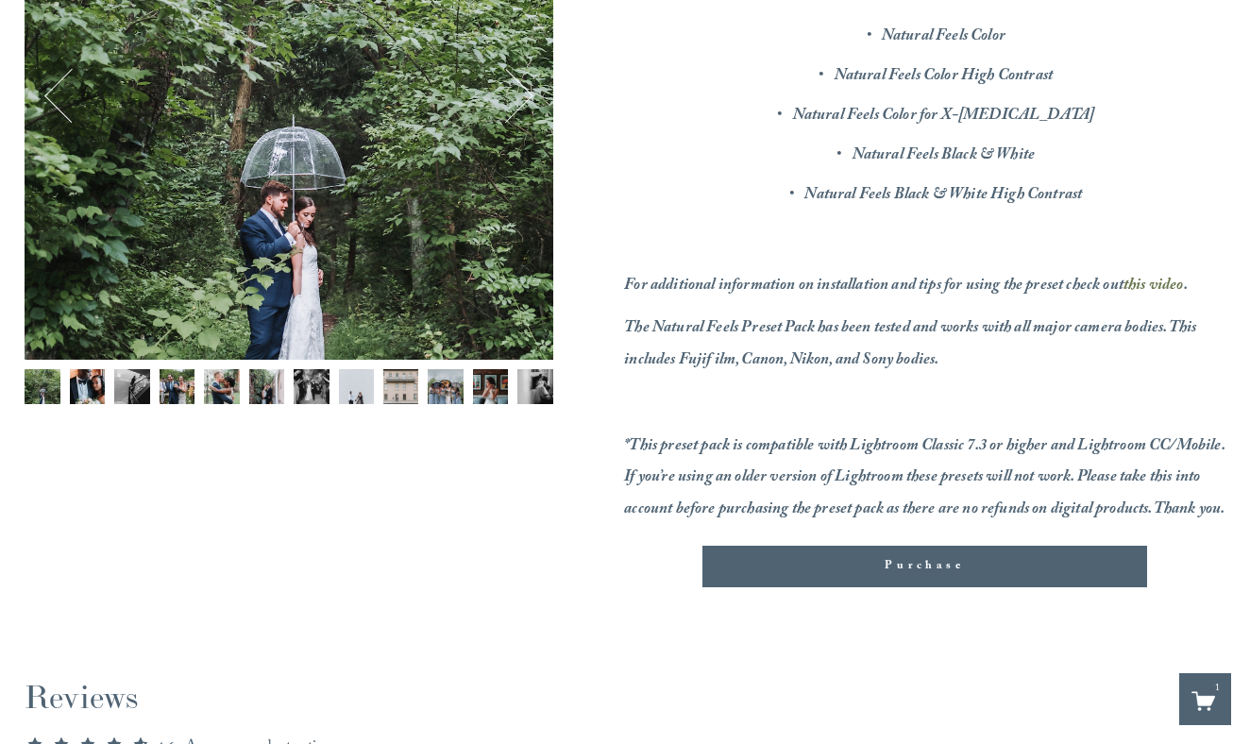
click at [902, 576] on span "Purchase" at bounding box center [923, 566] width 79 height 19
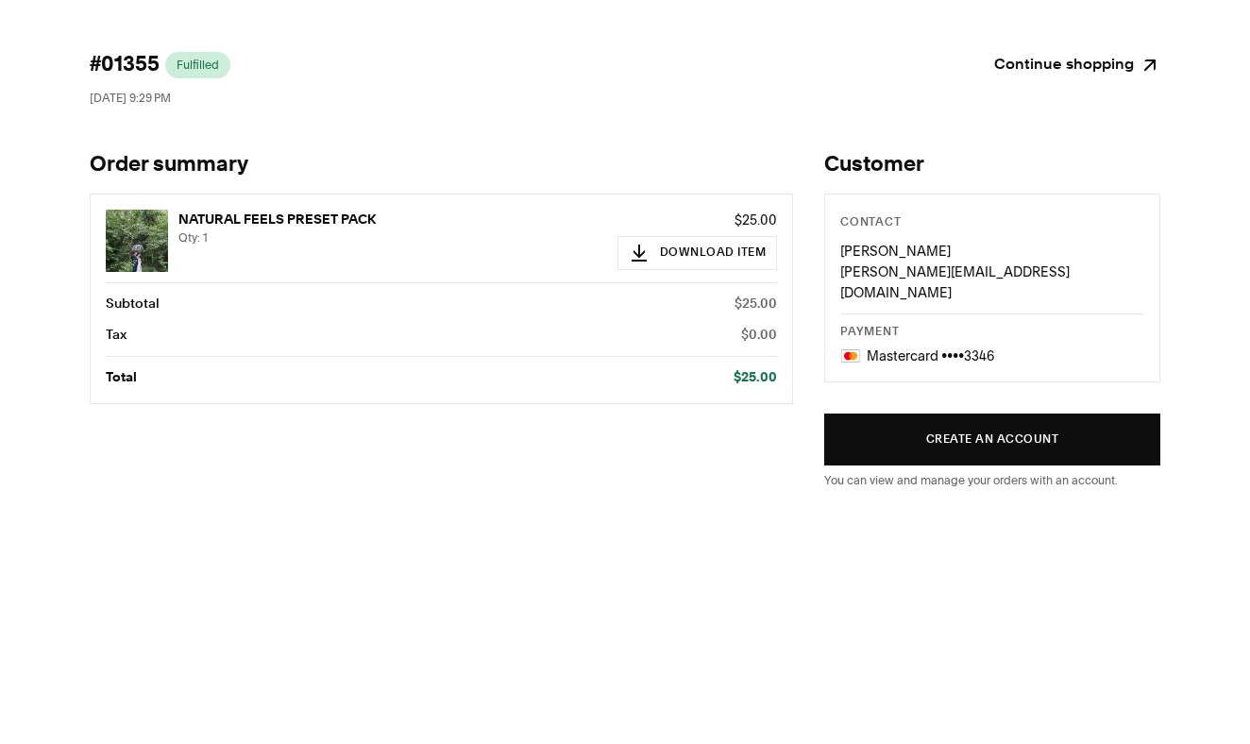
click at [1094, 61] on link "Continue shopping" at bounding box center [1077, 65] width 166 height 26
